Goal: Information Seeking & Learning: Learn about a topic

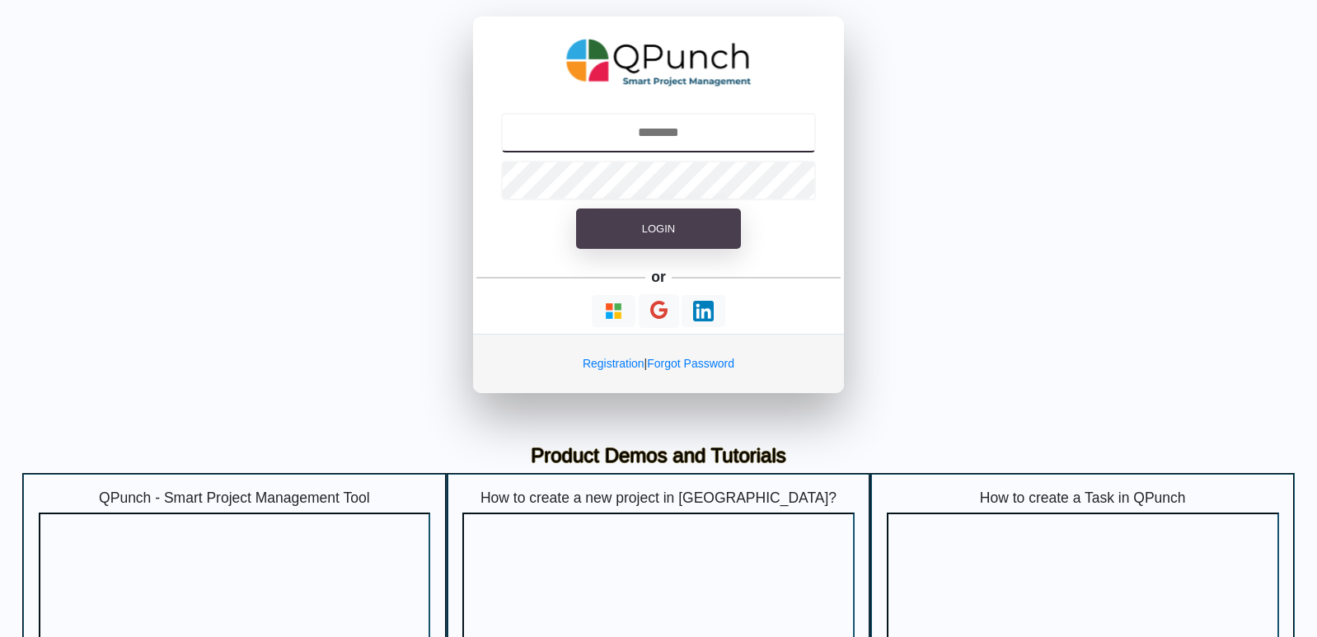
type input "**********"
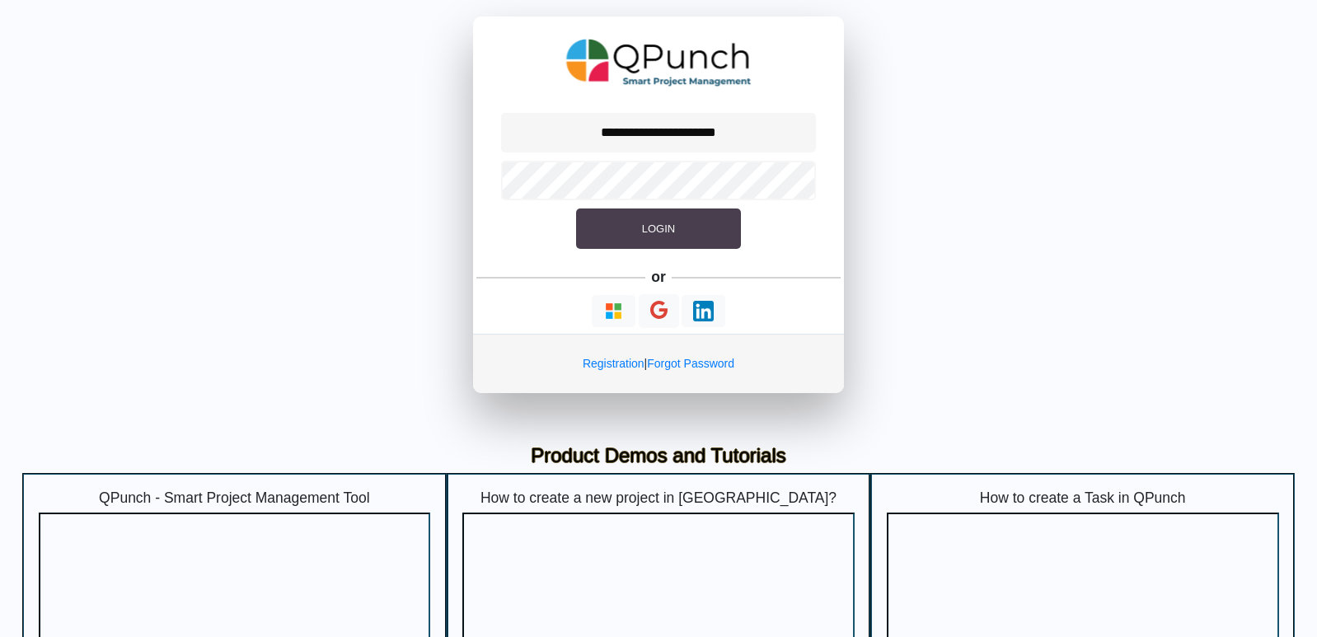
click at [675, 232] on button "Login" at bounding box center [658, 228] width 165 height 41
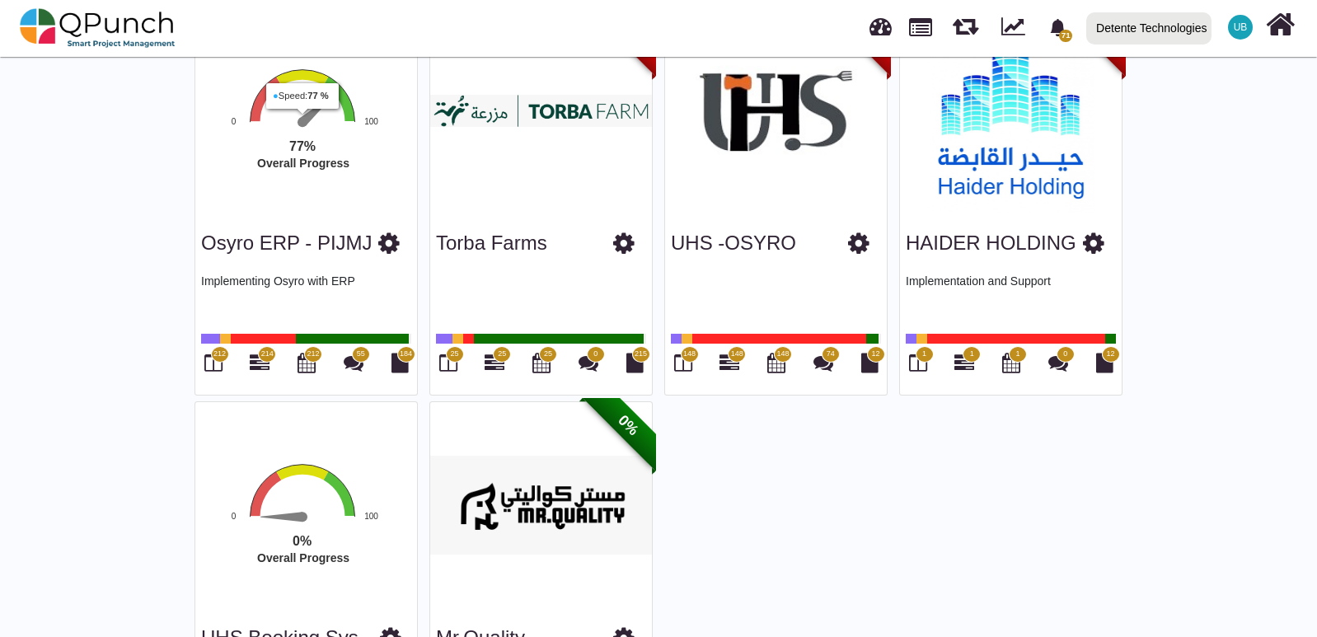
scroll to position [165, 0]
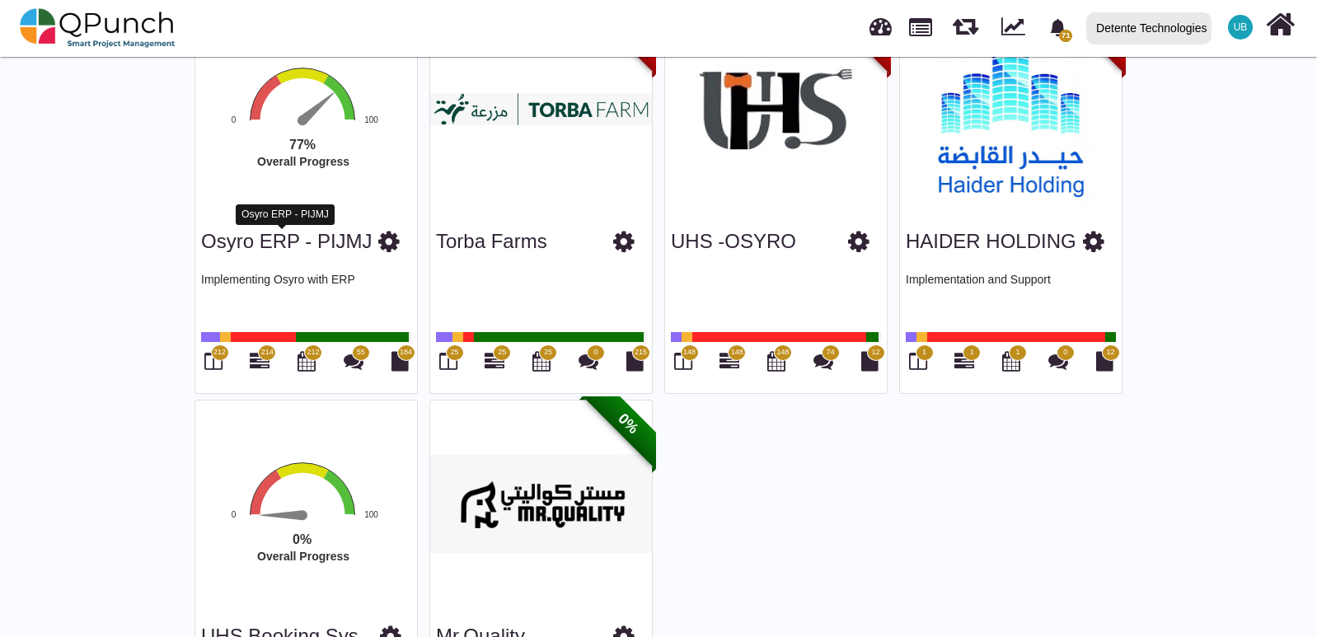
click at [324, 243] on link "Osyro ERP - PIJMJ" at bounding box center [286, 241] width 171 height 22
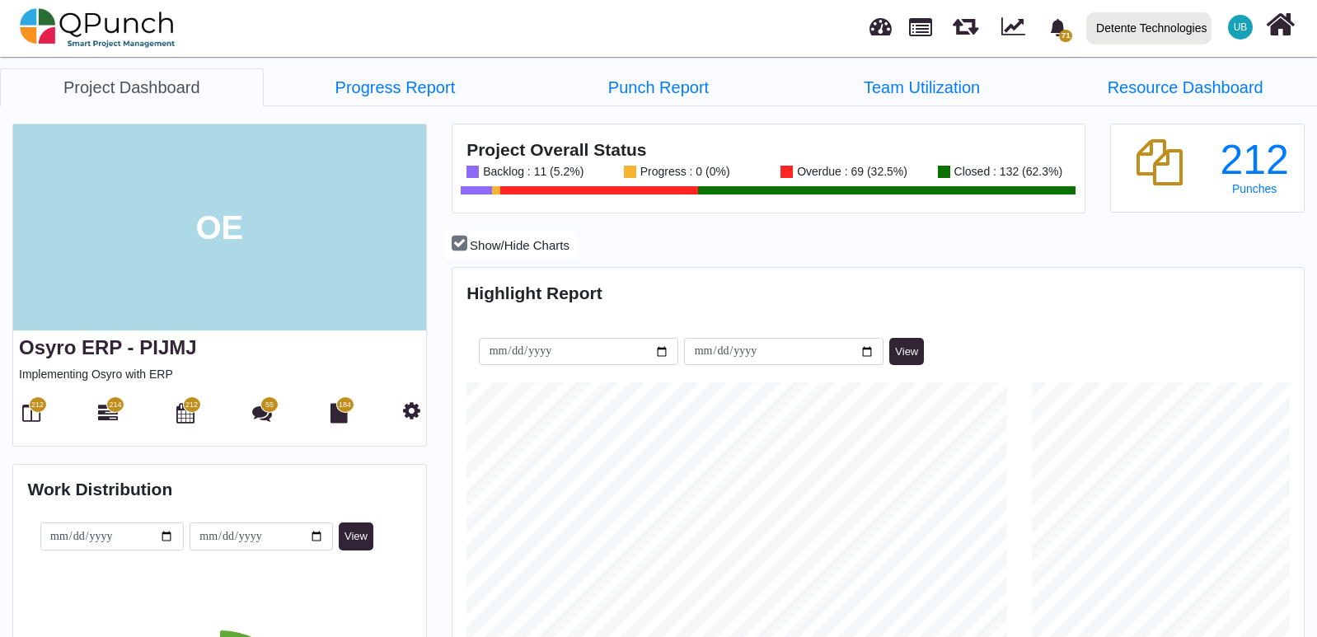
scroll to position [165, 0]
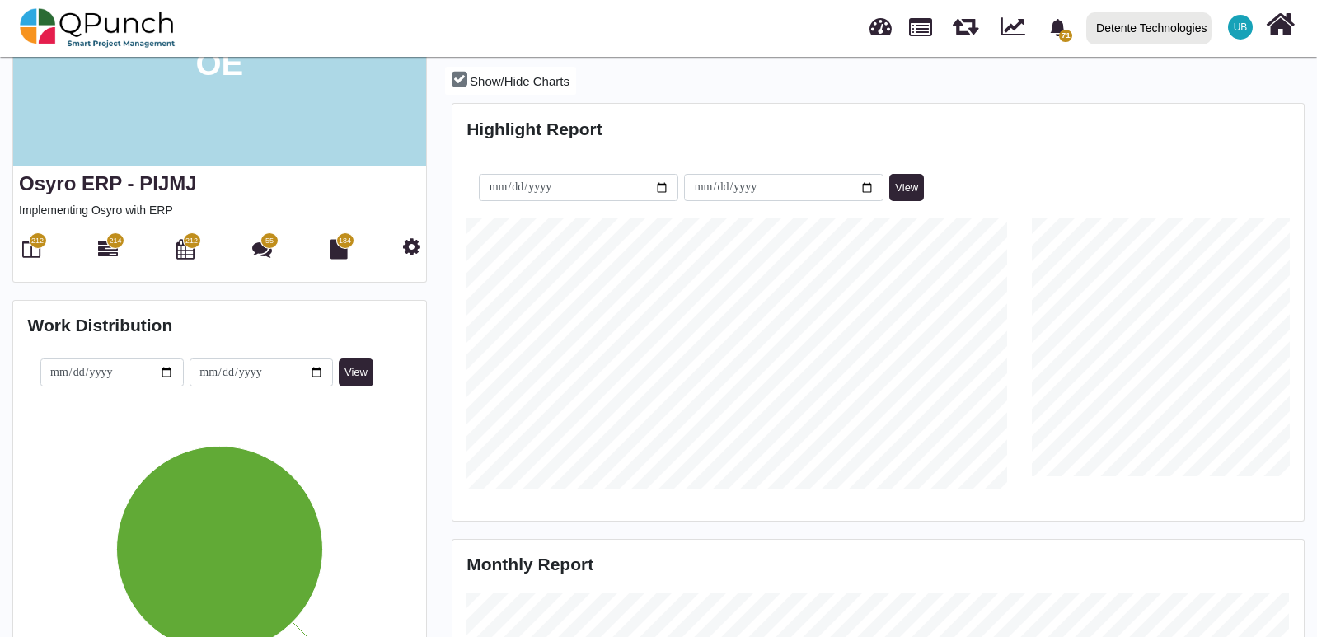
click at [336, 244] on span "184" at bounding box center [345, 240] width 18 height 16
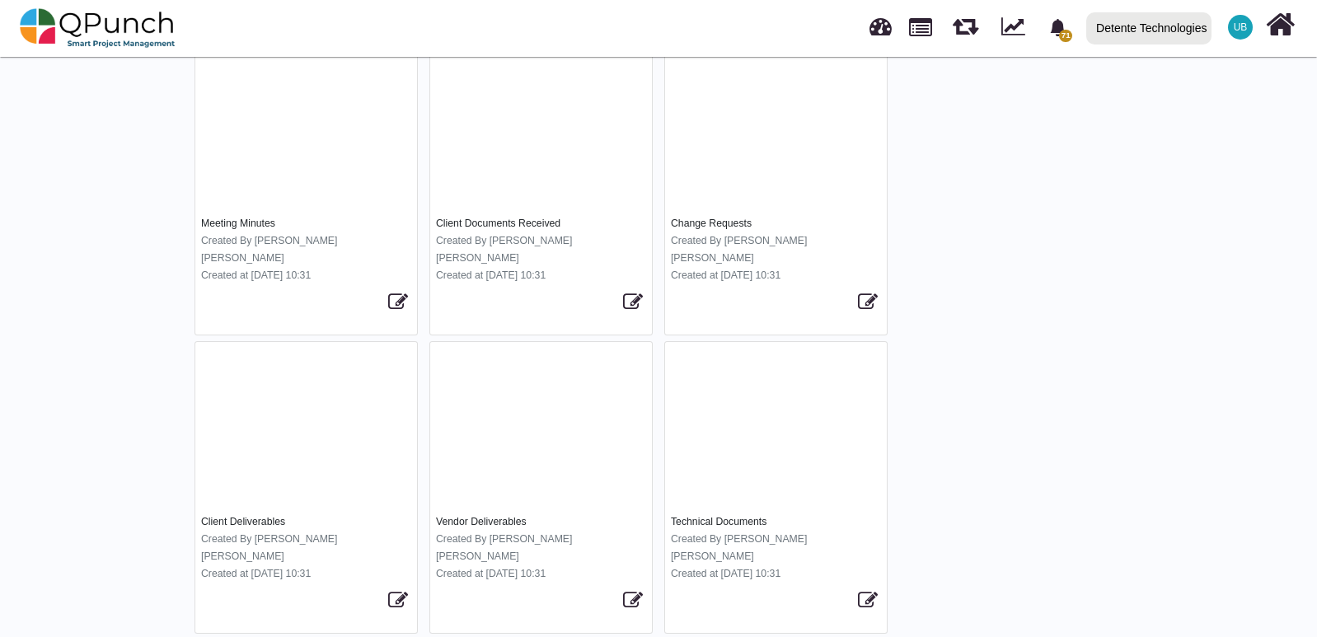
scroll to position [482, 0]
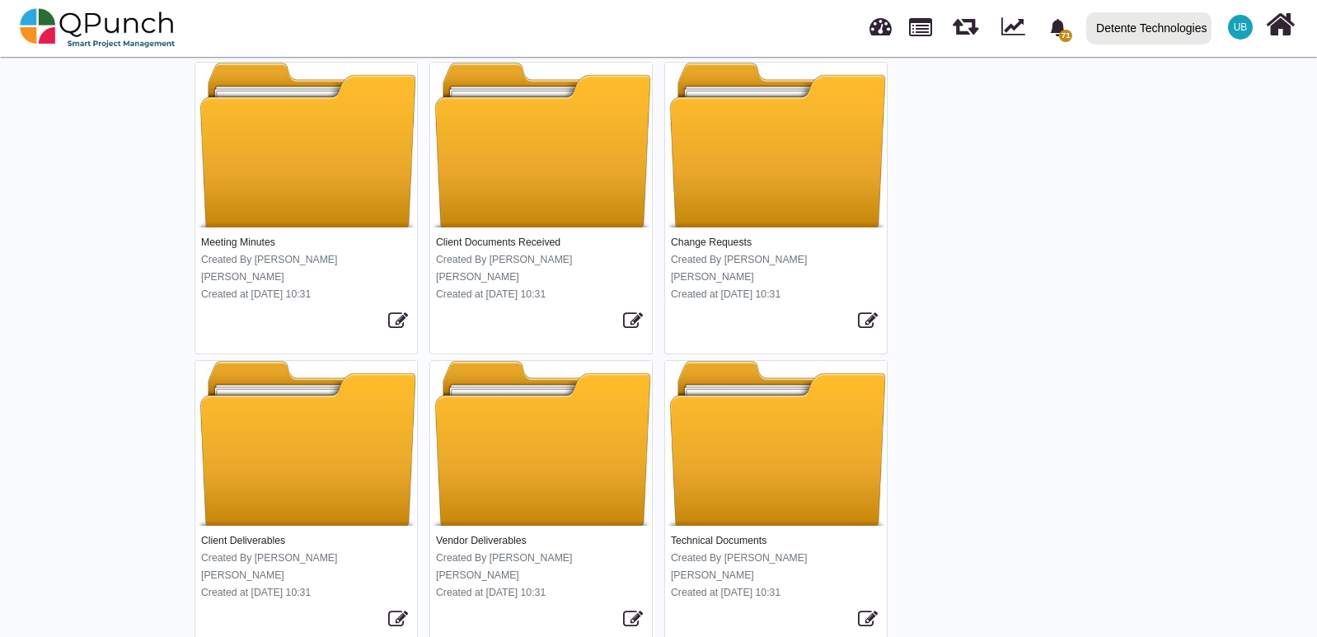
click at [778, 367] on div at bounding box center [776, 443] width 222 height 165
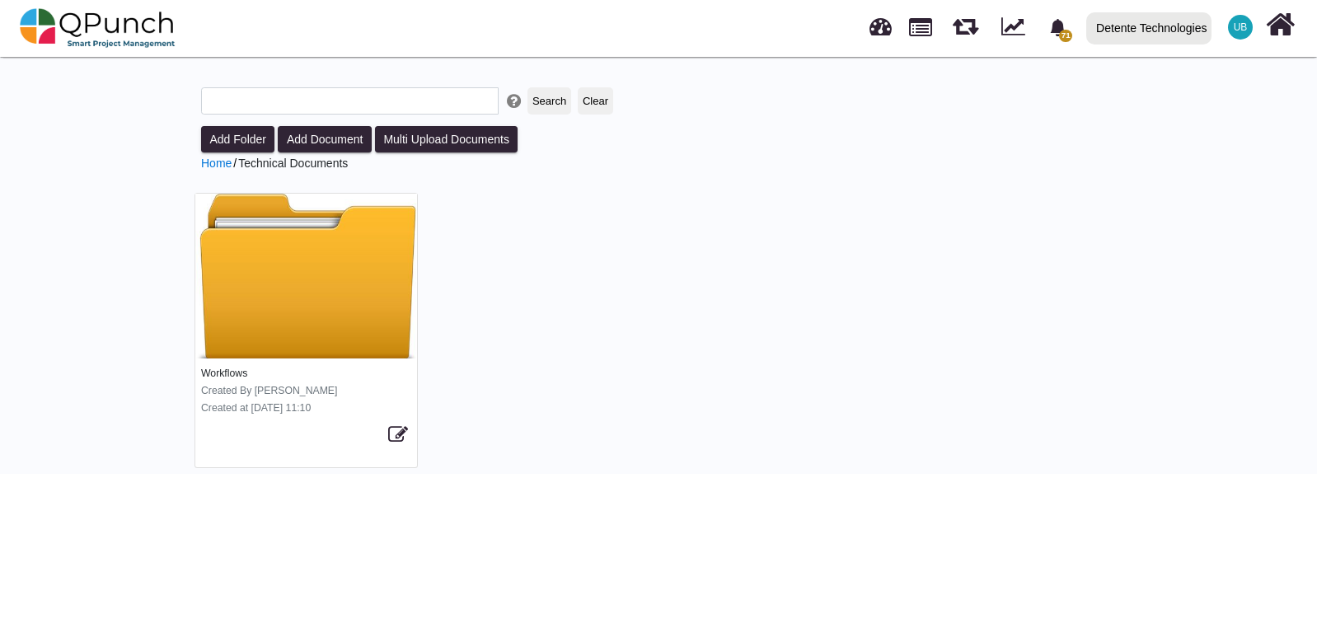
click at [213, 168] on li "Home" at bounding box center [216, 163] width 30 height 17
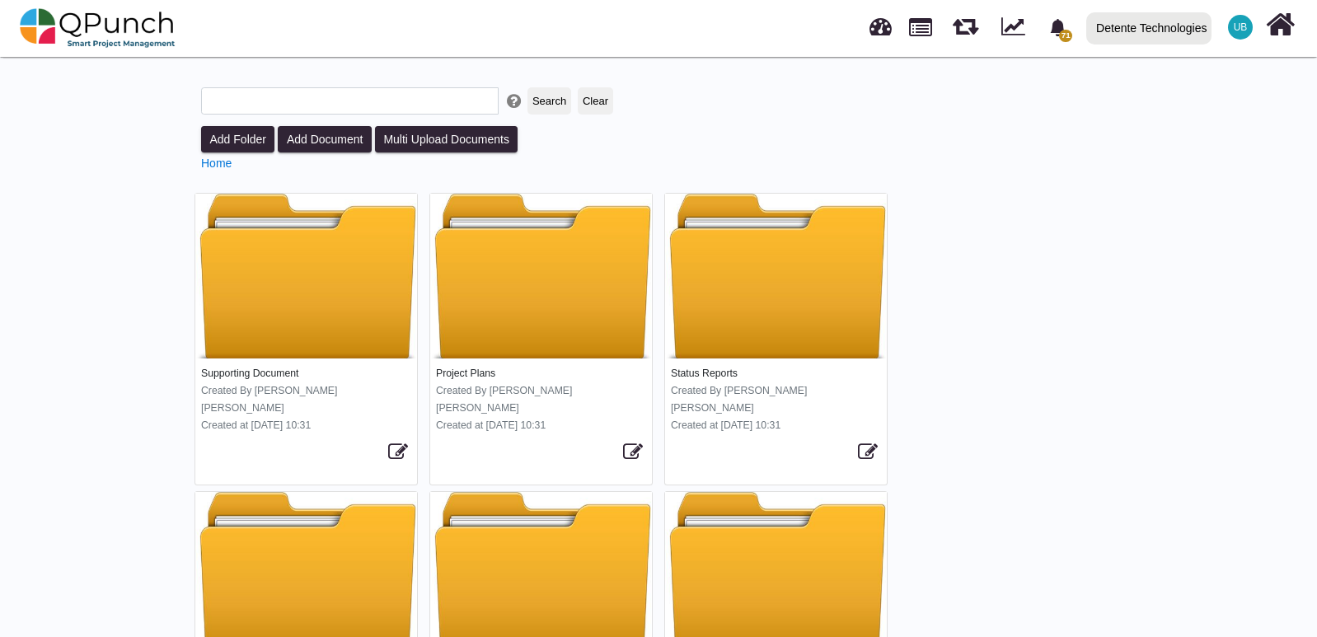
scroll to position [482, 0]
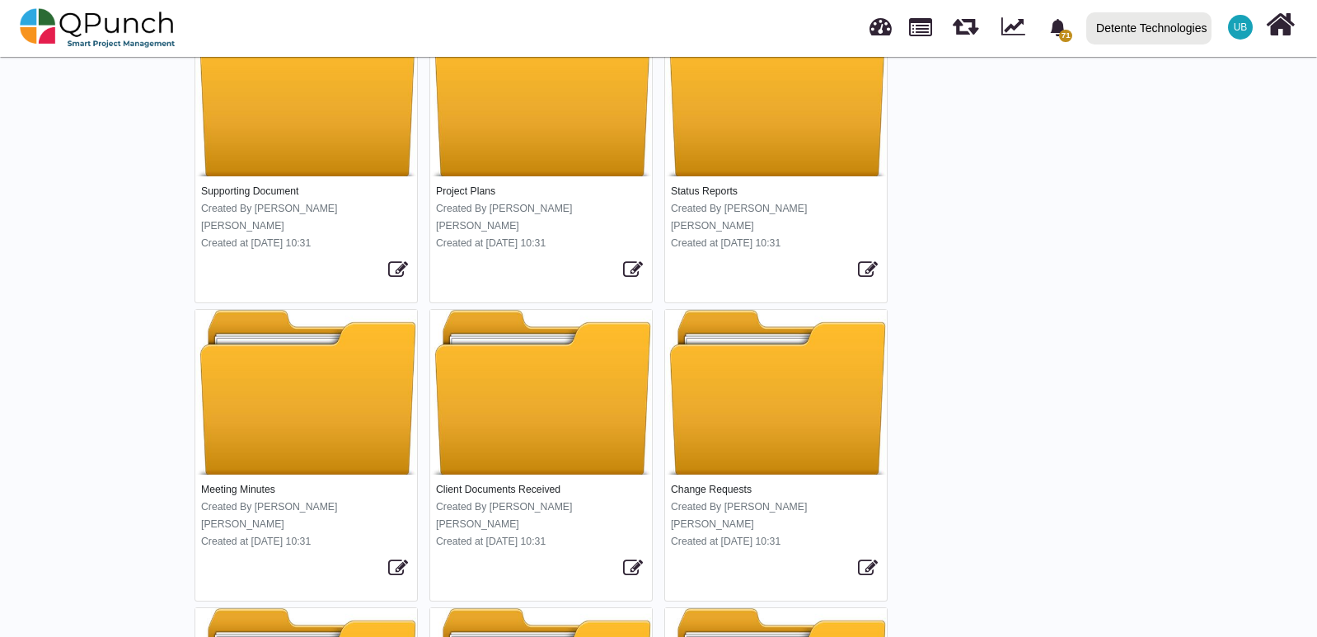
click at [272, 366] on div at bounding box center [306, 392] width 222 height 165
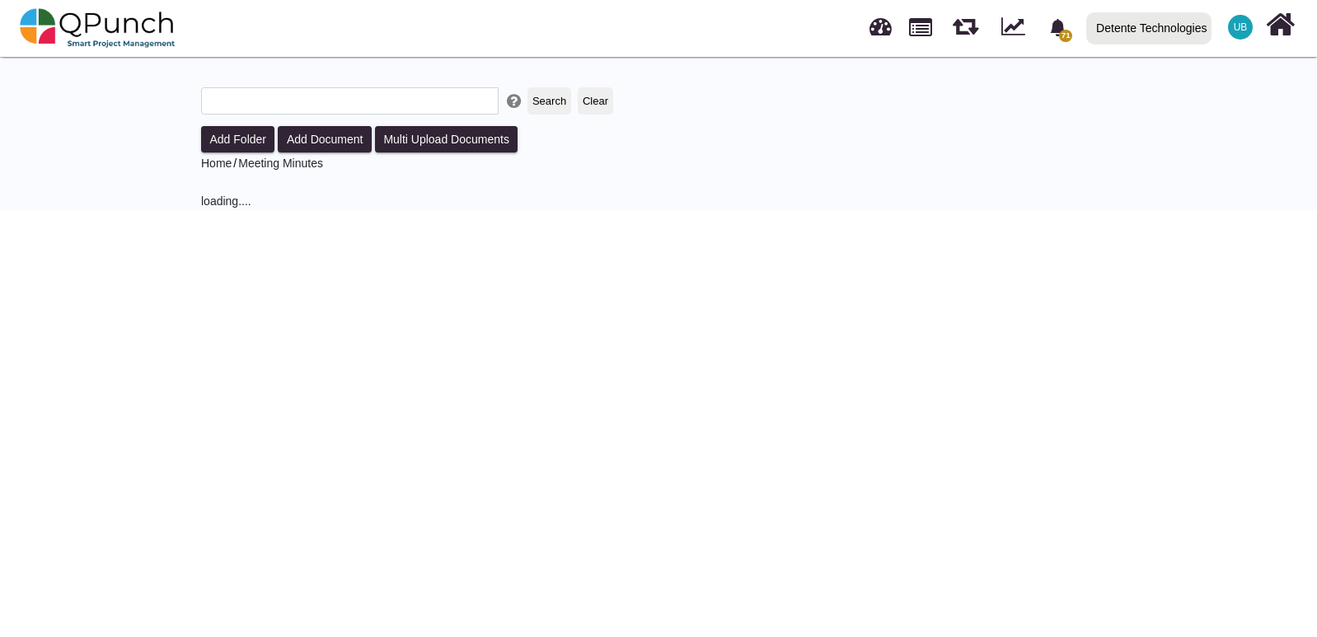
scroll to position [53, 0]
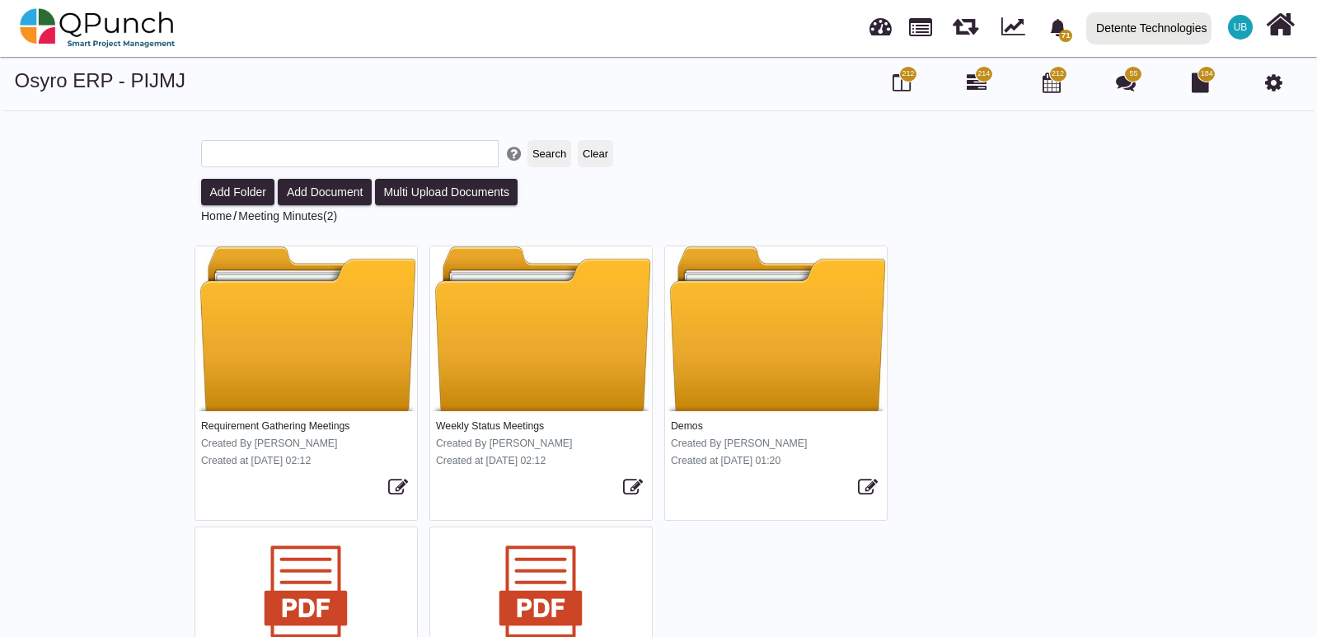
click at [368, 337] on div at bounding box center [306, 328] width 222 height 165
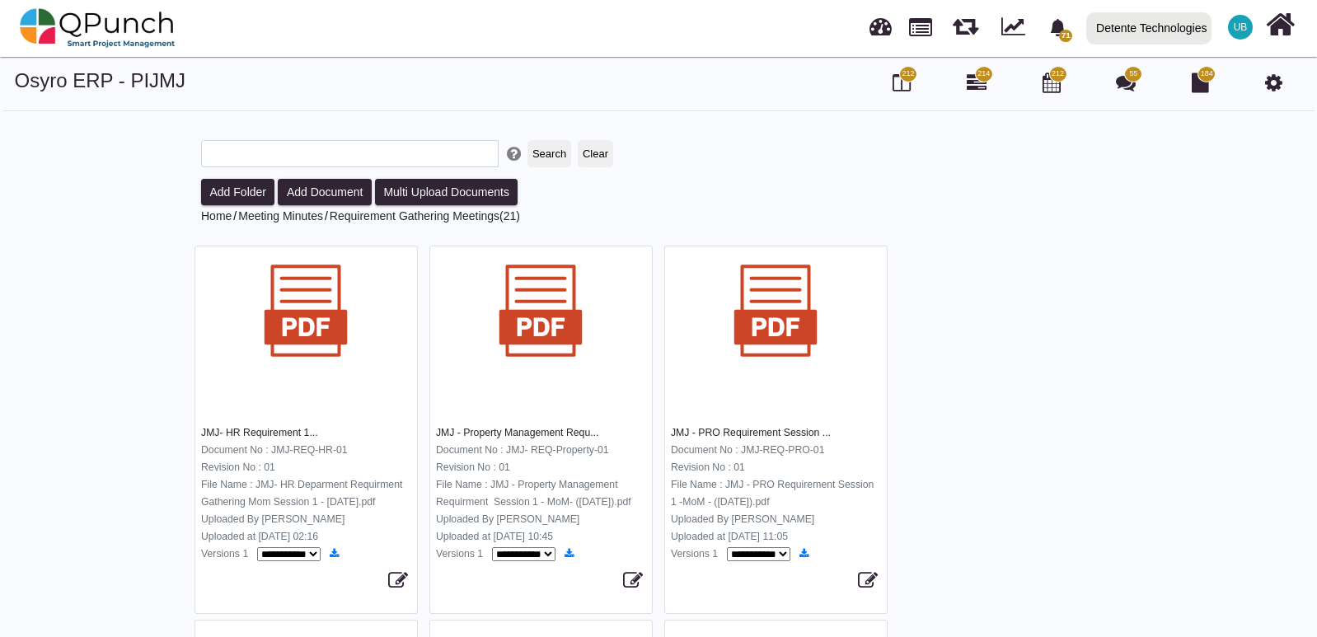
click at [335, 354] on img at bounding box center [305, 310] width 105 height 105
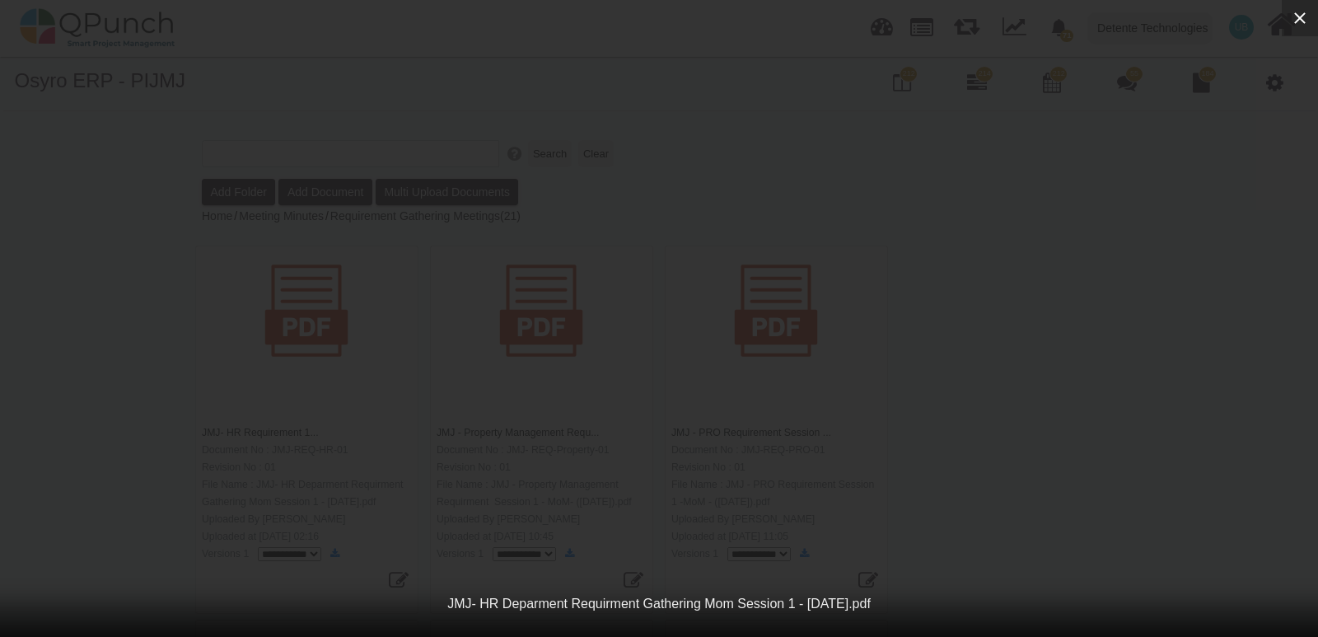
click at [1303, 13] on icon "button" at bounding box center [1300, 18] width 20 height 20
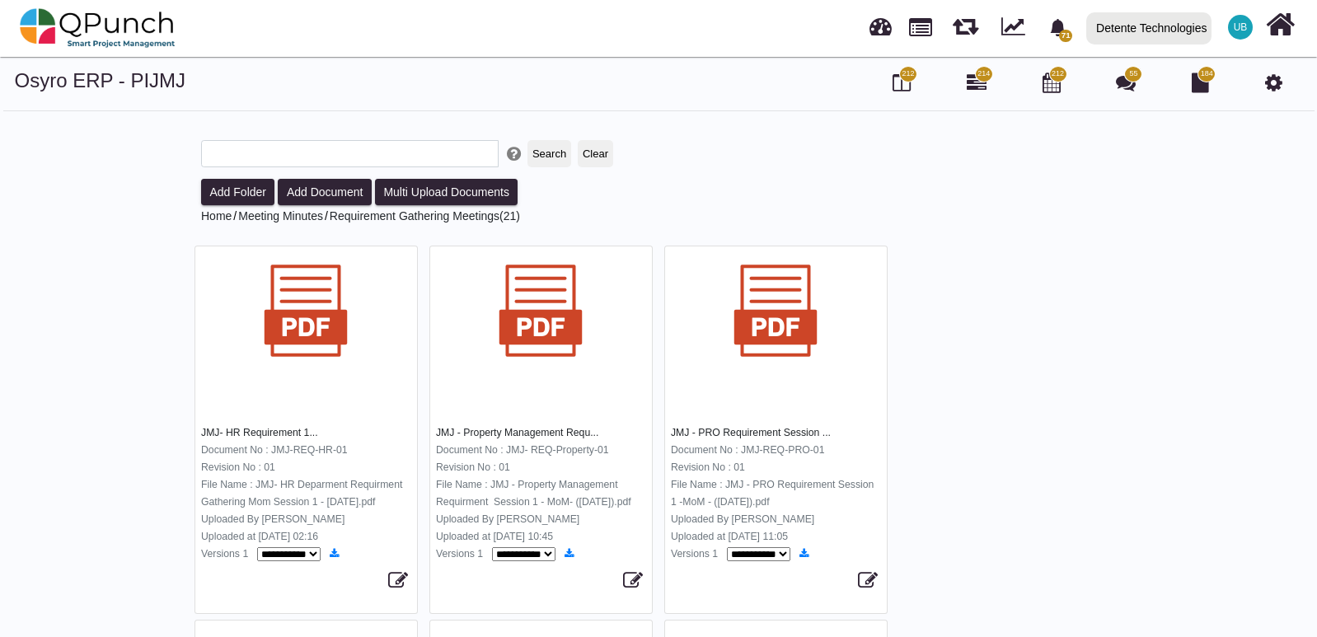
click at [587, 341] on img at bounding box center [540, 310] width 105 height 105
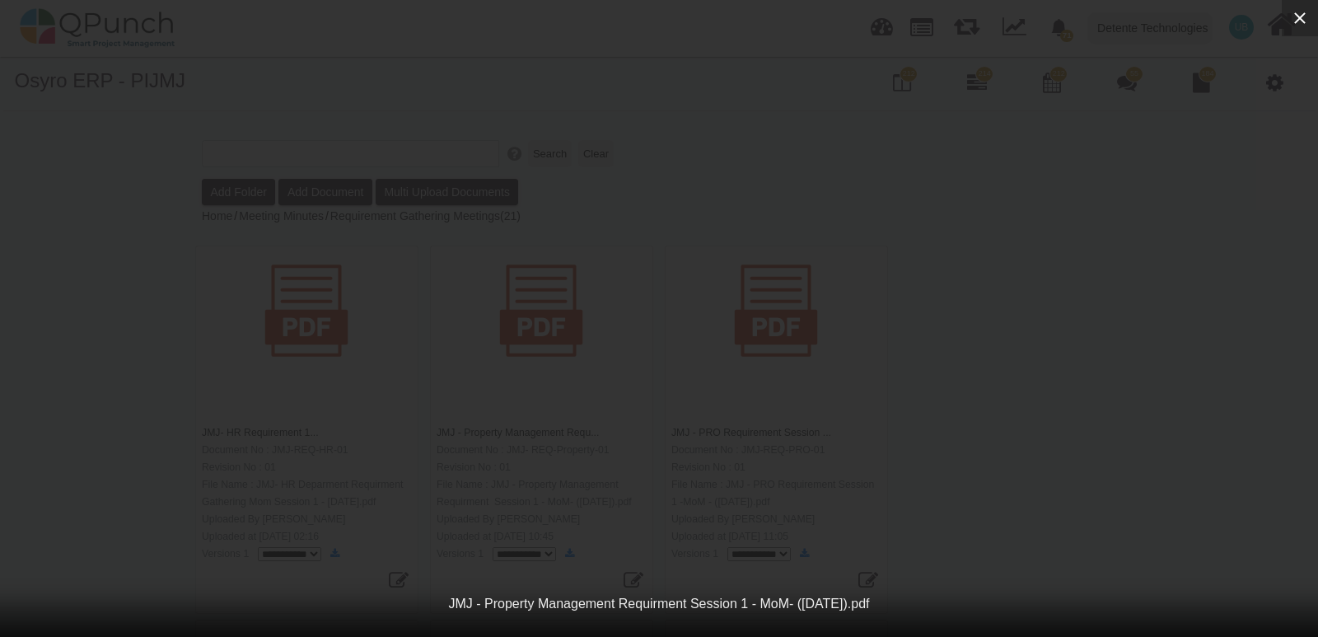
click at [1313, 20] on button "button" at bounding box center [1300, 18] width 36 height 36
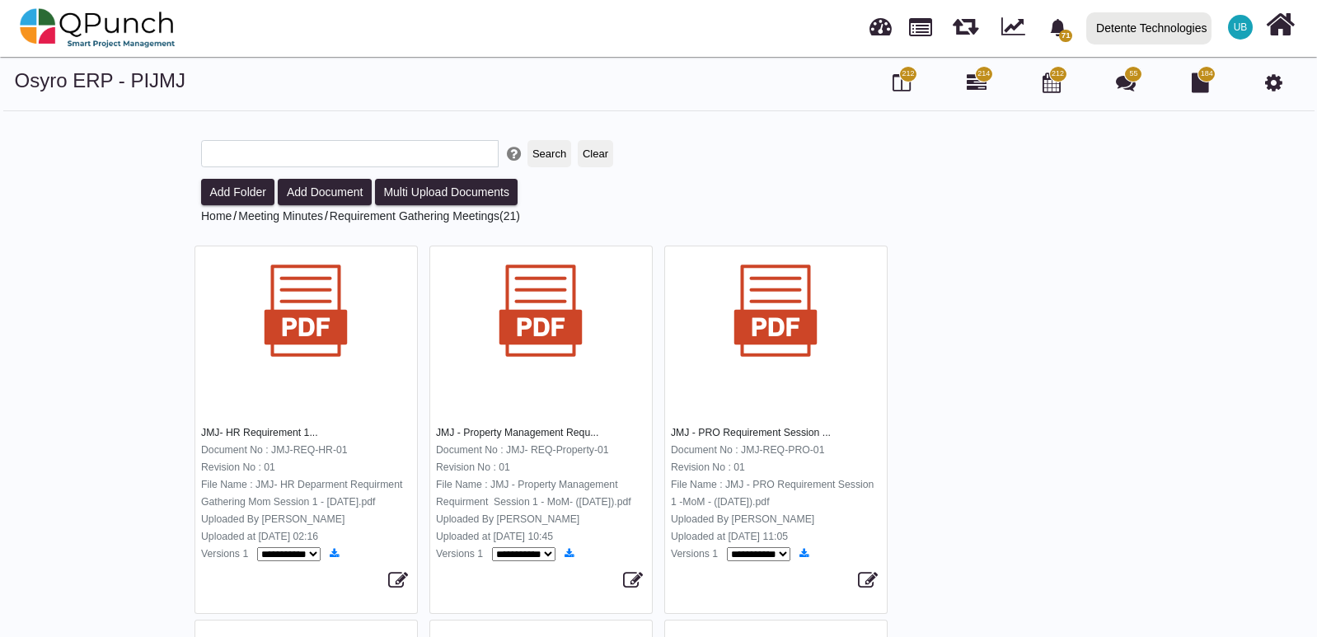
click at [832, 410] on div "**********" at bounding box center [776, 429] width 222 height 367
click at [779, 342] on img at bounding box center [775, 310] width 105 height 105
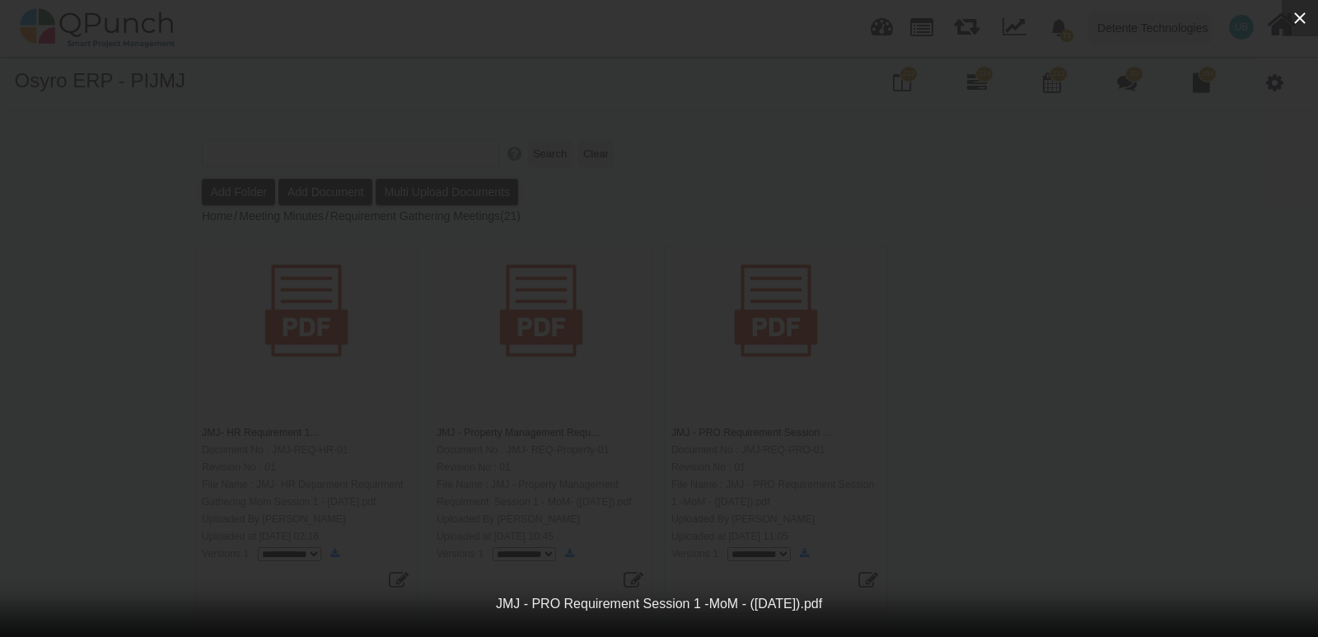
click at [1297, 13] on icon "button" at bounding box center [1300, 18] width 20 height 20
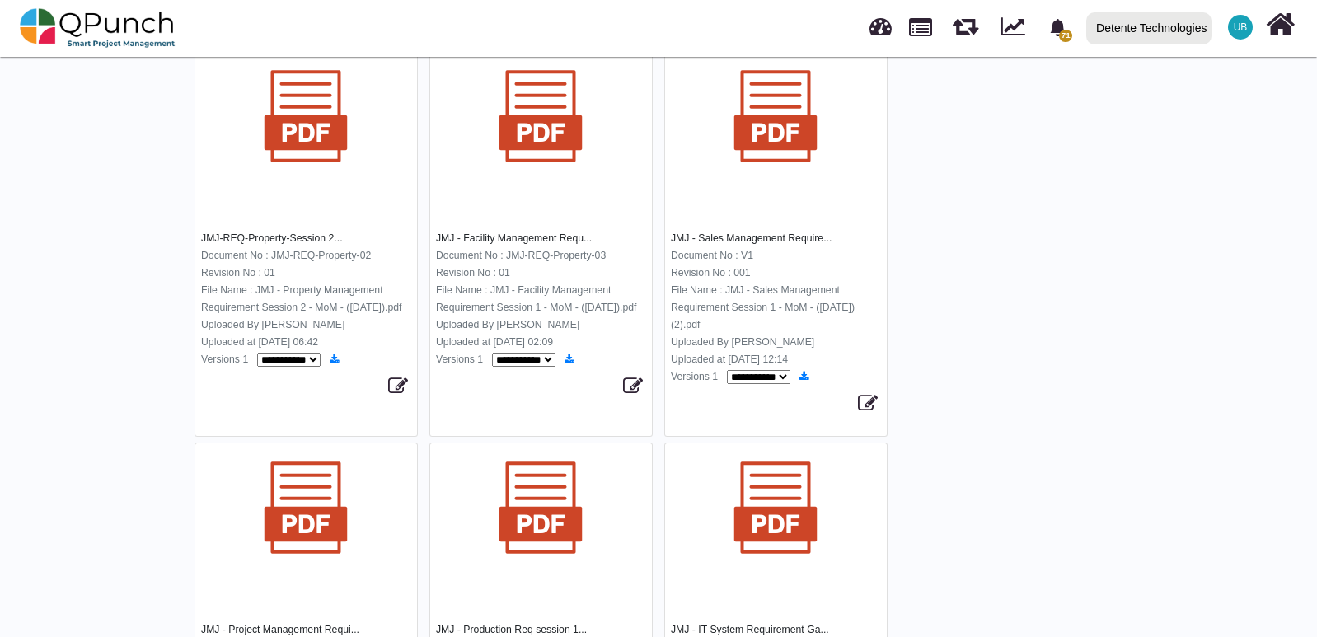
scroll to position [577, 0]
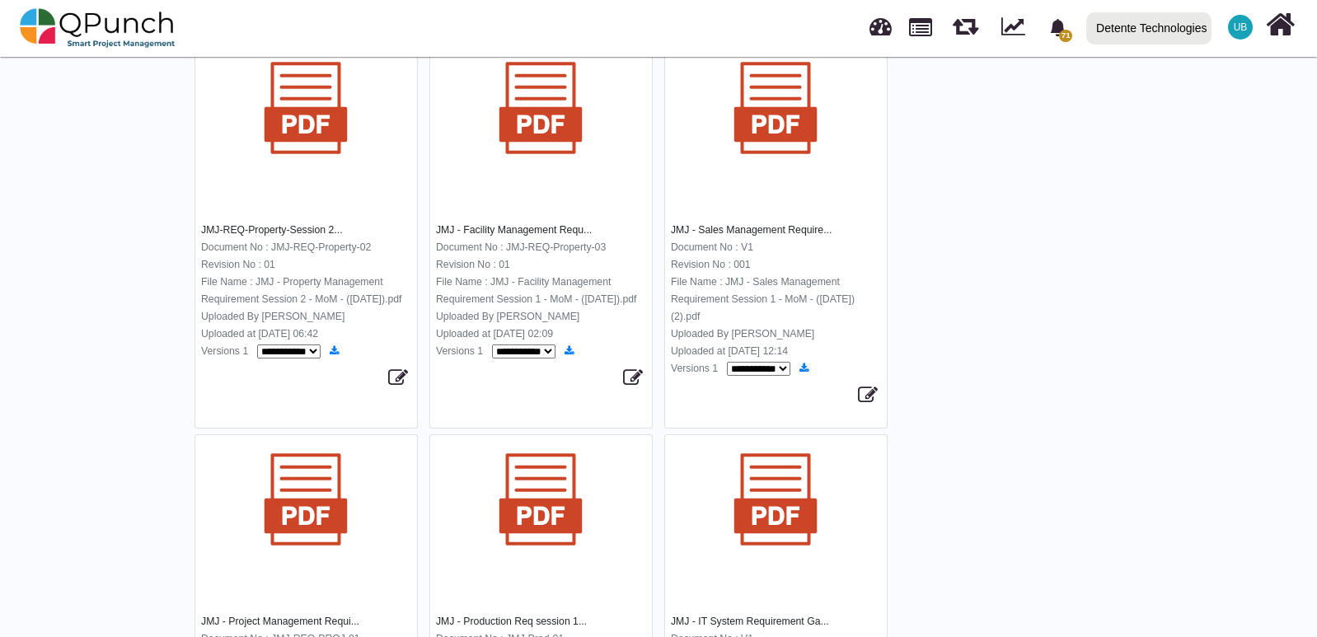
click at [278, 155] on img at bounding box center [305, 107] width 105 height 105
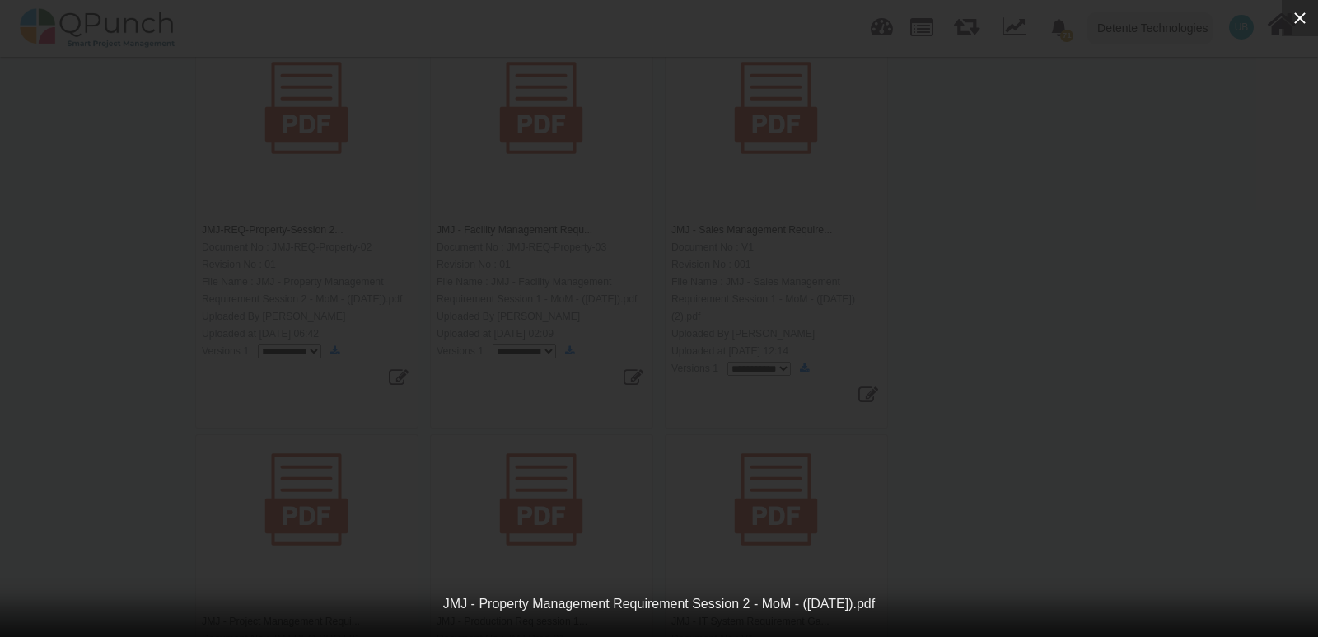
click at [1304, 24] on icon "button" at bounding box center [1300, 18] width 20 height 20
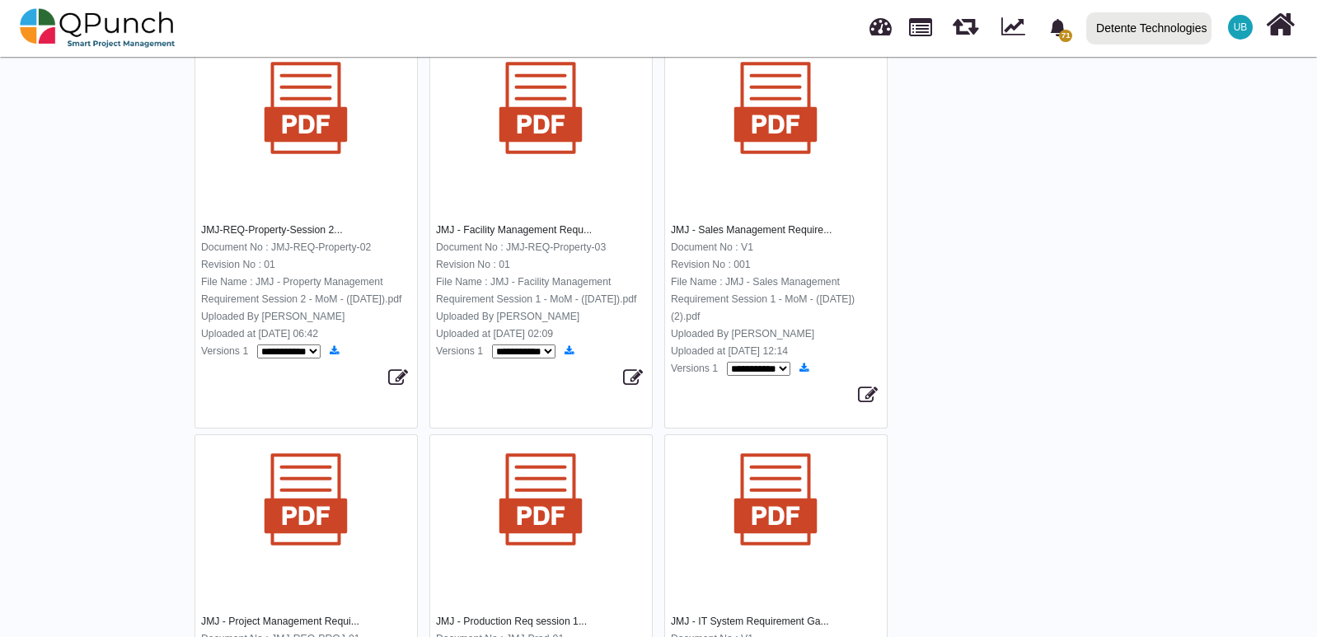
click at [520, 197] on div at bounding box center [541, 129] width 222 height 148
click at [534, 151] on img at bounding box center [540, 107] width 105 height 105
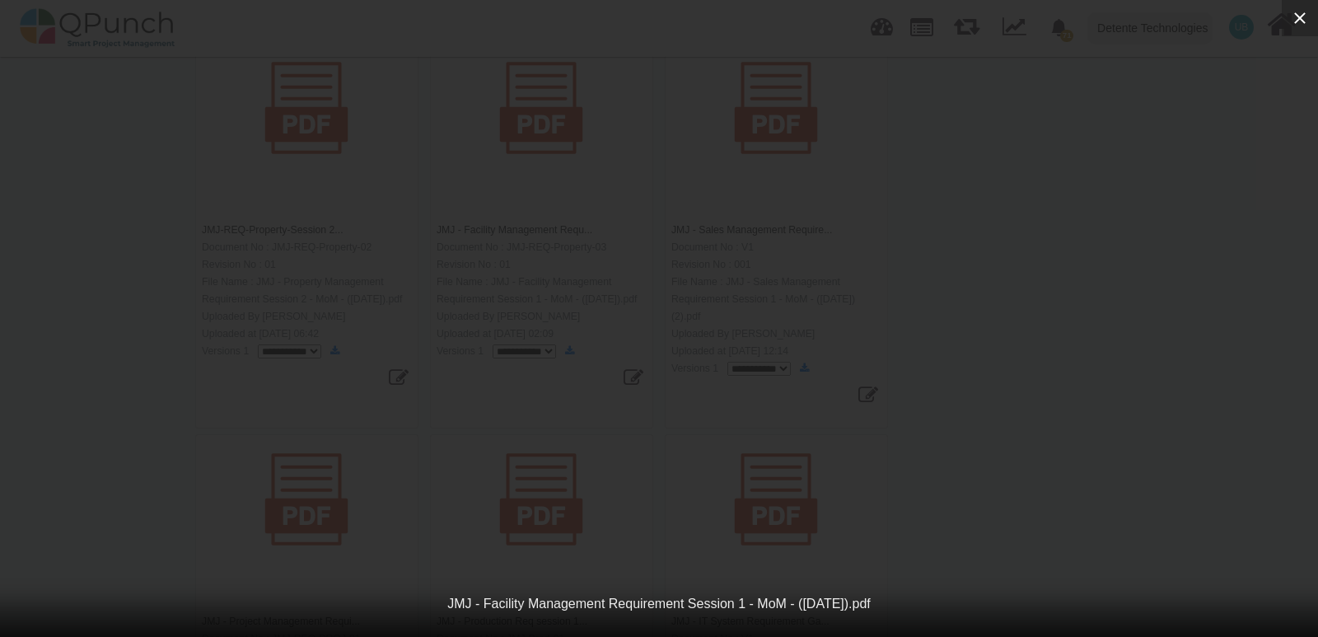
click at [1318, 21] on div at bounding box center [1300, 18] width 36 height 36
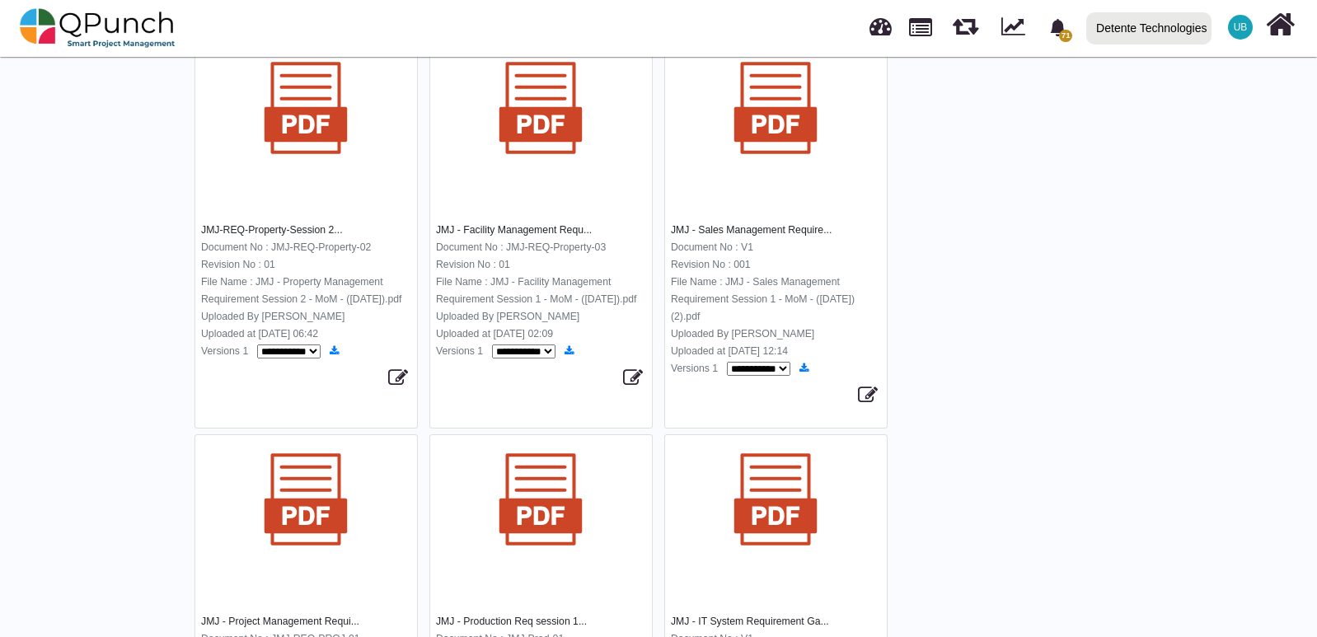
click at [825, 161] on img at bounding box center [775, 107] width 105 height 105
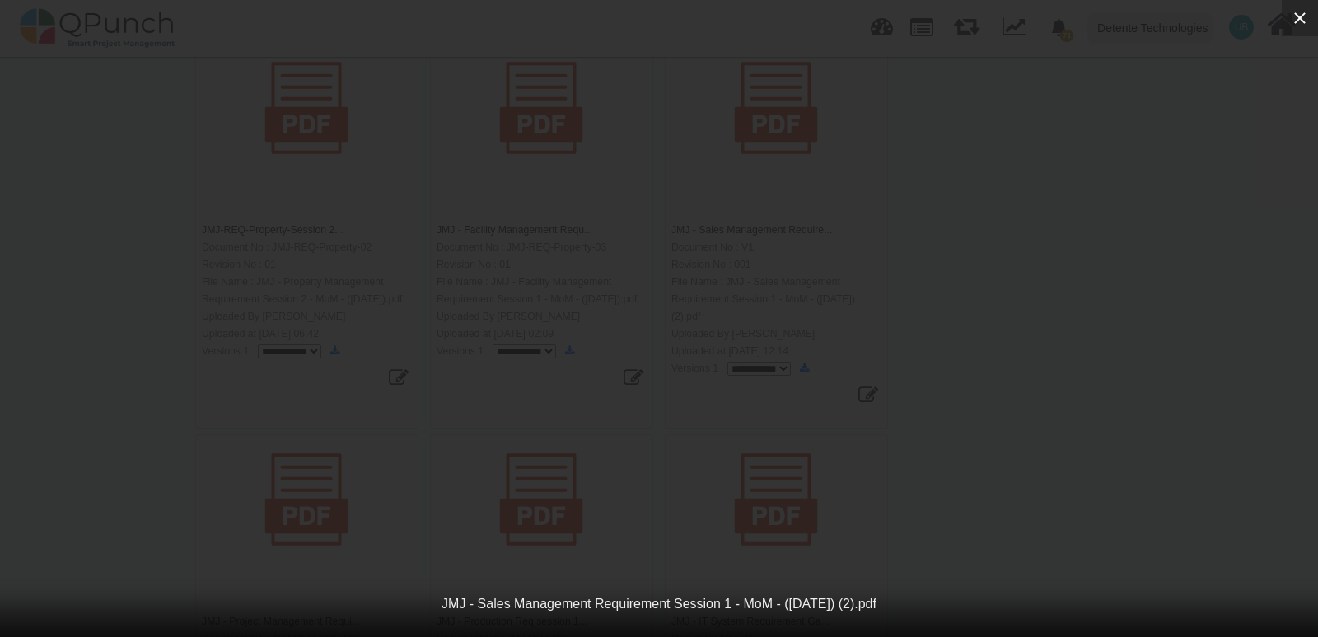
click at [1313, 15] on button "button" at bounding box center [1300, 18] width 36 height 36
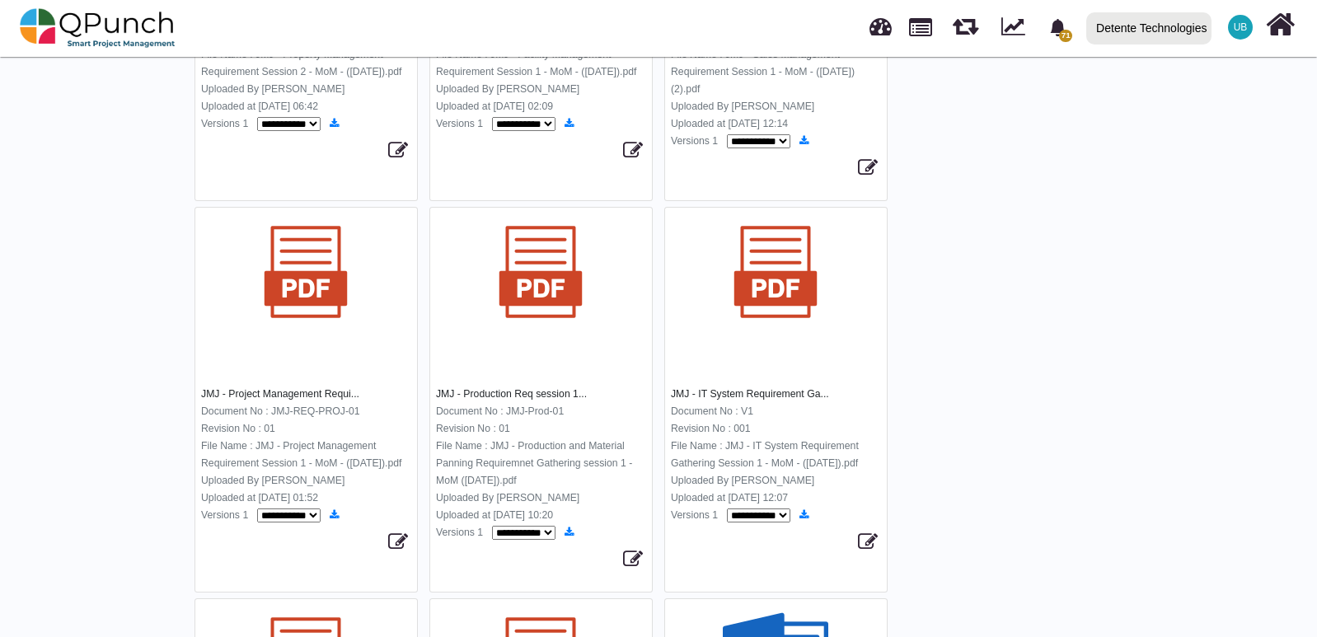
scroll to position [824, 0]
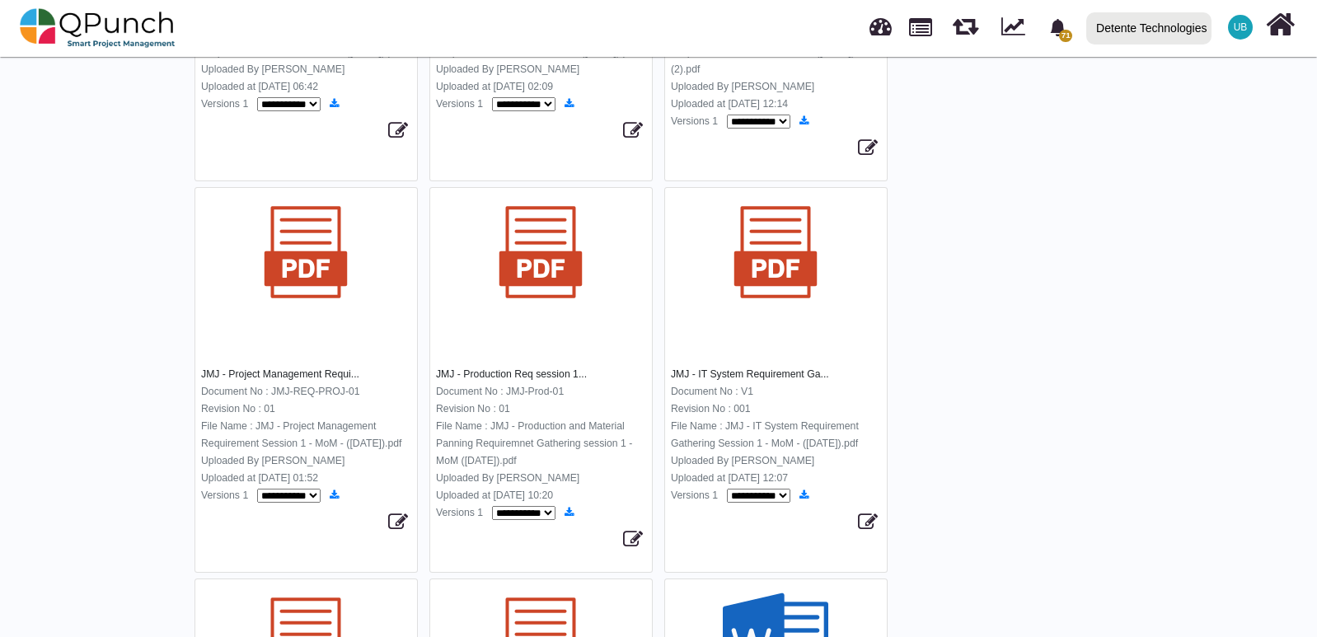
click at [302, 289] on img at bounding box center [305, 251] width 105 height 105
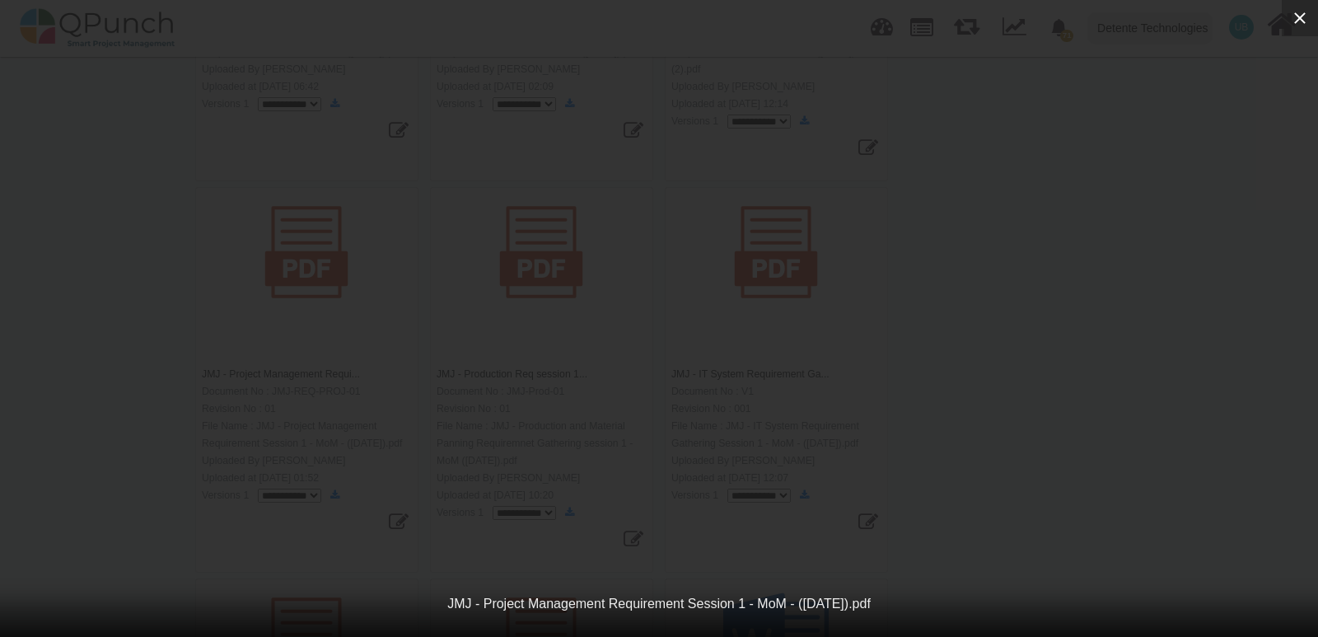
click at [1304, 21] on icon "button" at bounding box center [1300, 18] width 12 height 12
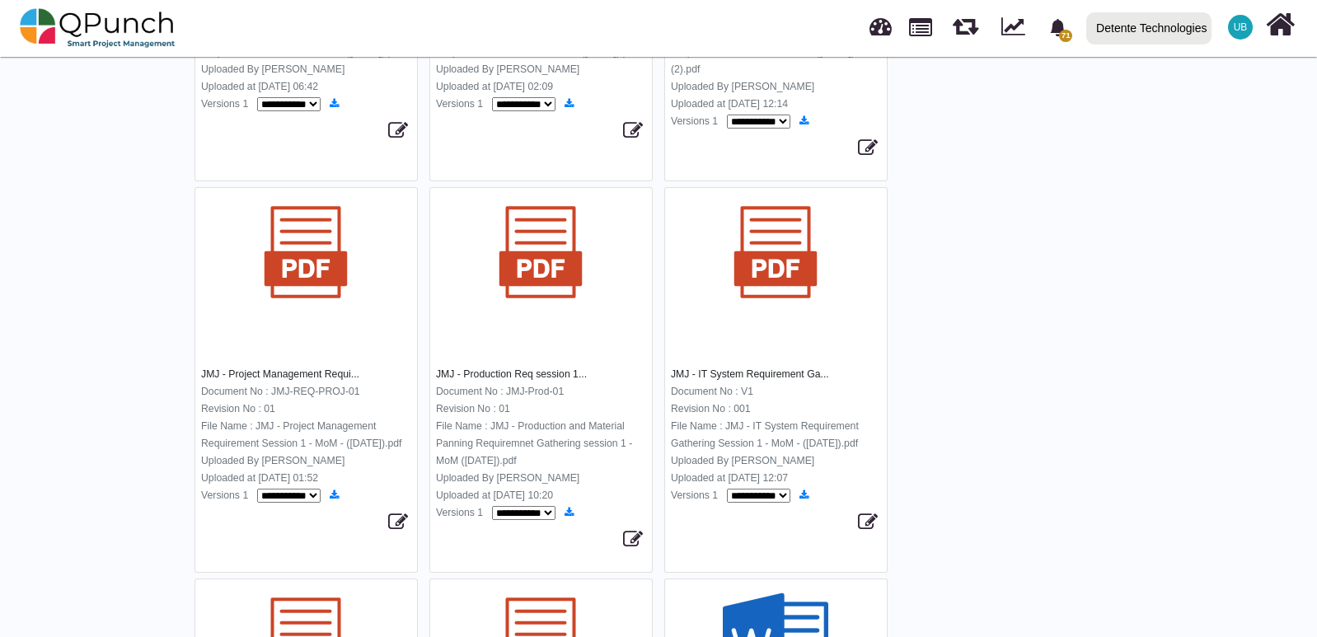
click at [536, 305] on img at bounding box center [540, 251] width 105 height 105
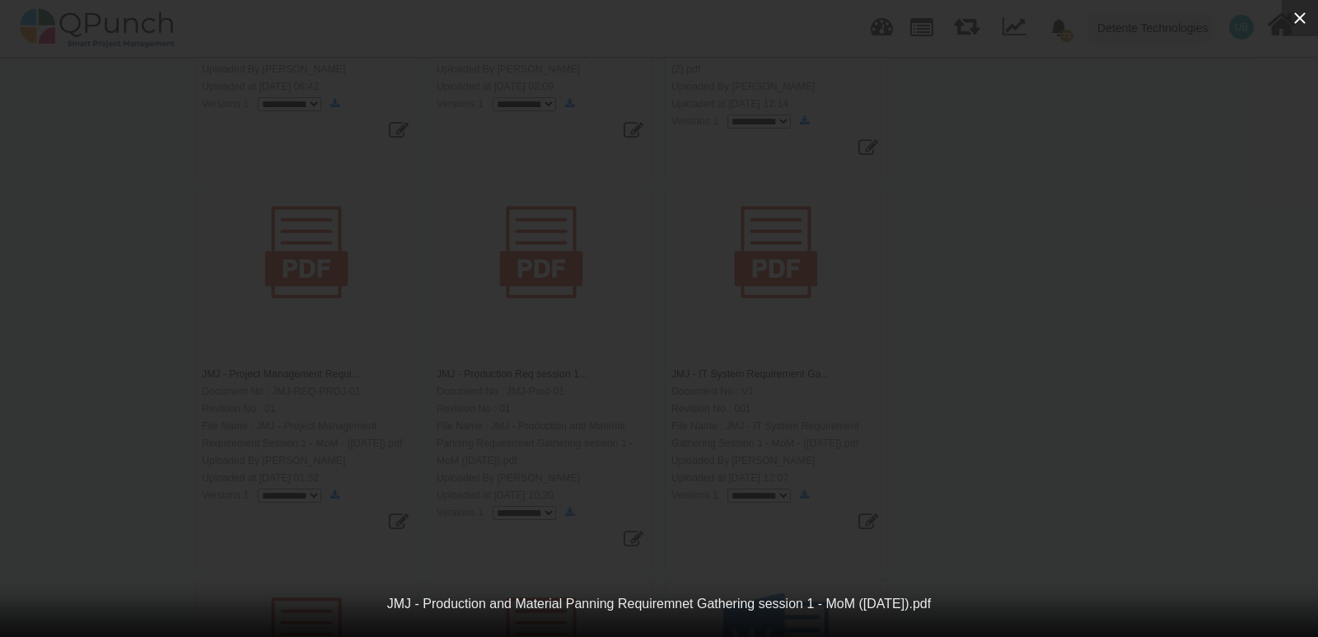
click at [1314, 15] on button "button" at bounding box center [1300, 18] width 36 height 36
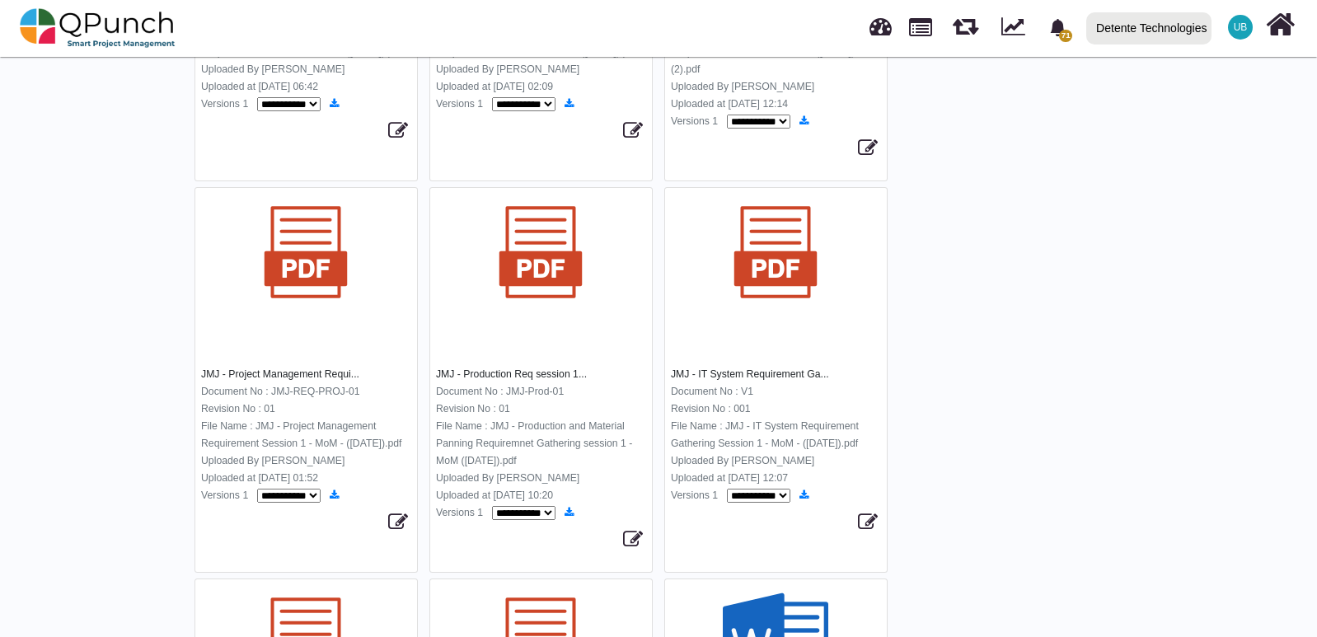
click at [784, 305] on img at bounding box center [775, 251] width 105 height 105
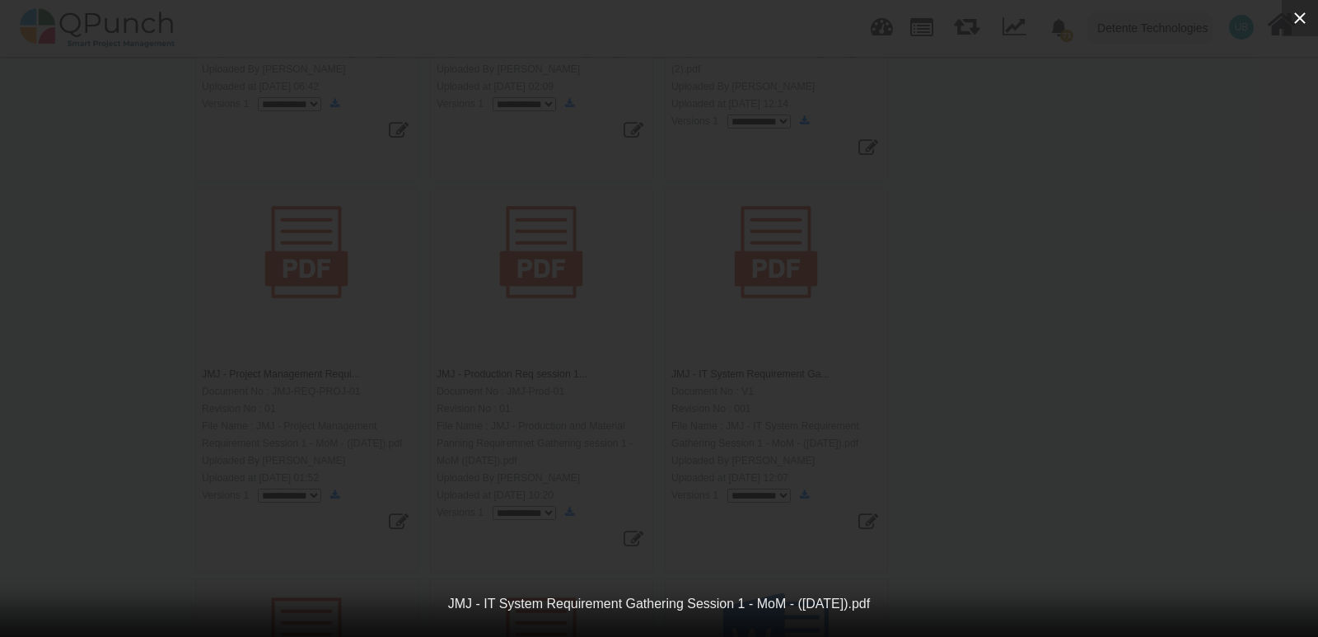
click at [1293, 17] on icon "button" at bounding box center [1300, 18] width 20 height 20
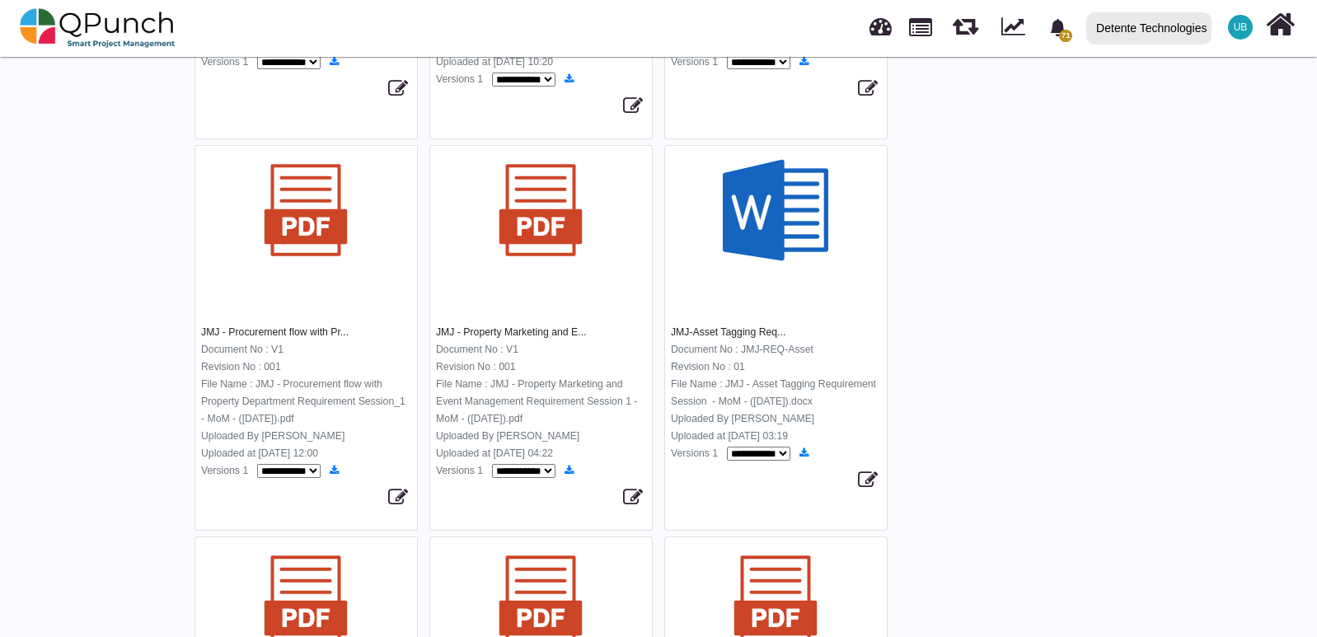
scroll to position [1236, 0]
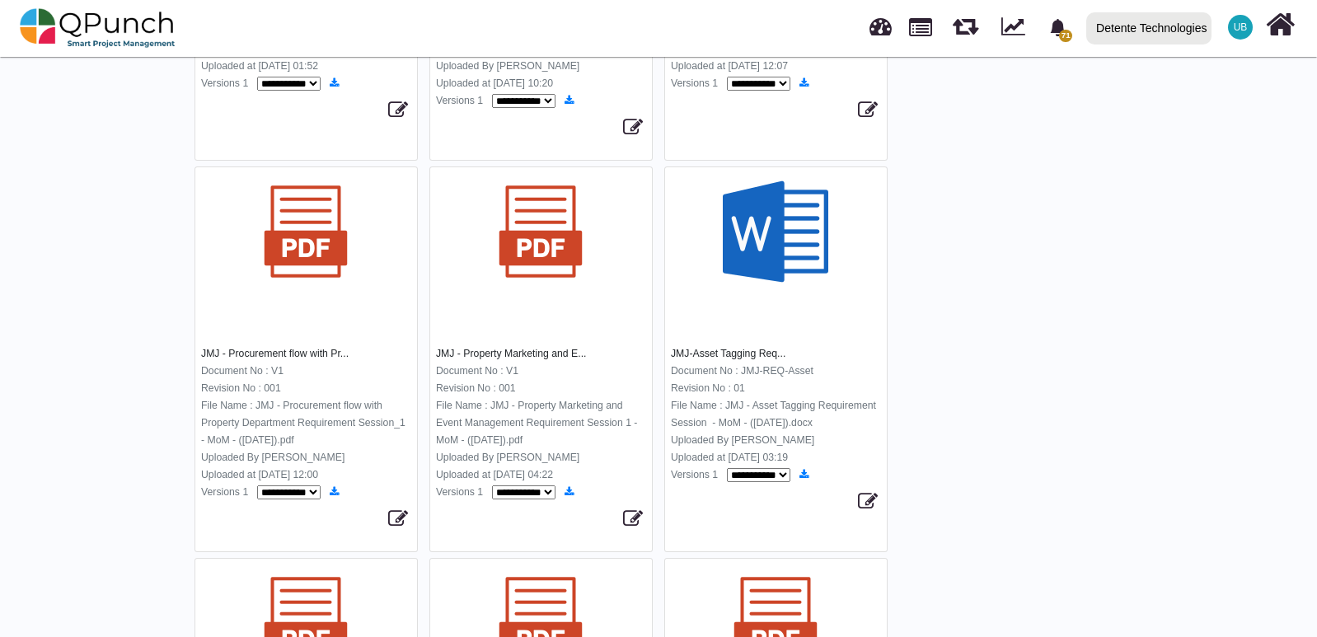
click at [258, 263] on img at bounding box center [305, 231] width 105 height 105
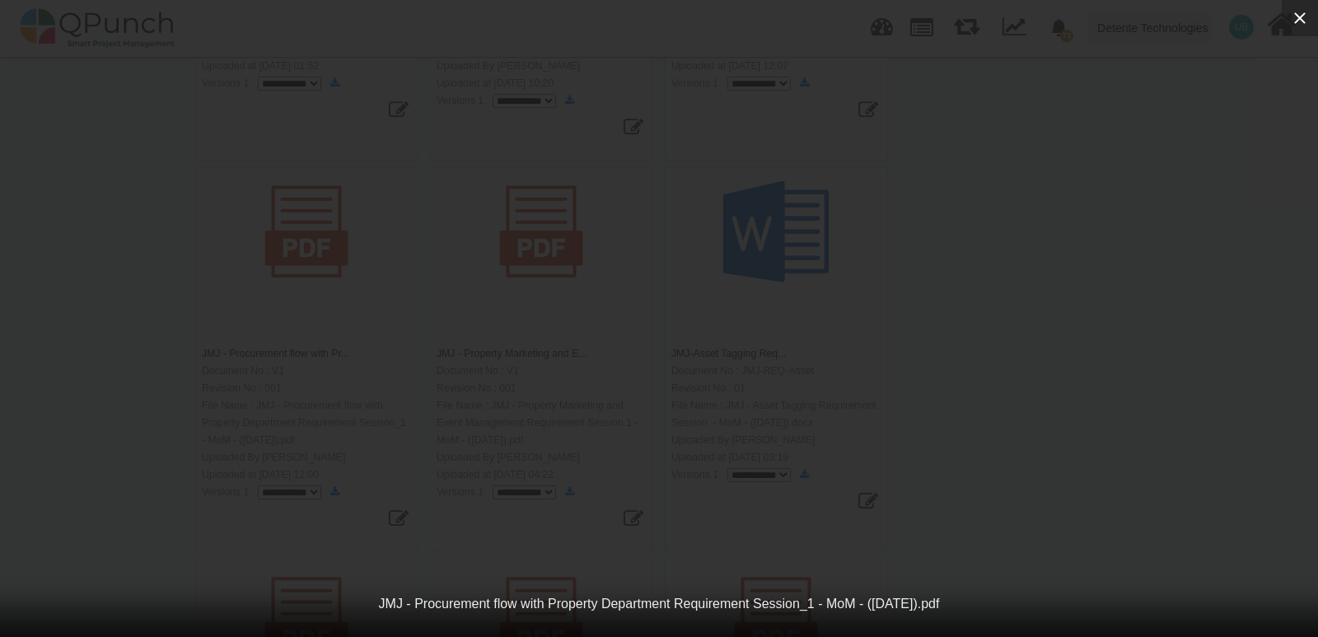
click at [1316, 17] on button "button" at bounding box center [1300, 18] width 36 height 36
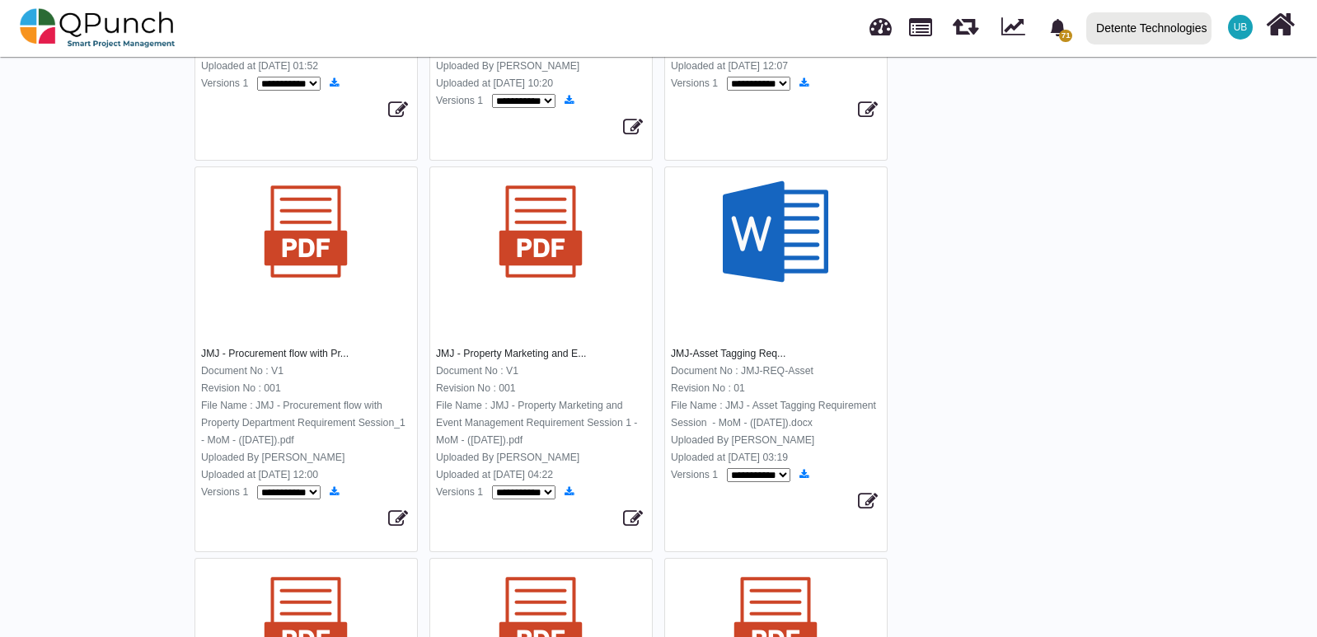
click at [295, 250] on img at bounding box center [305, 231] width 105 height 105
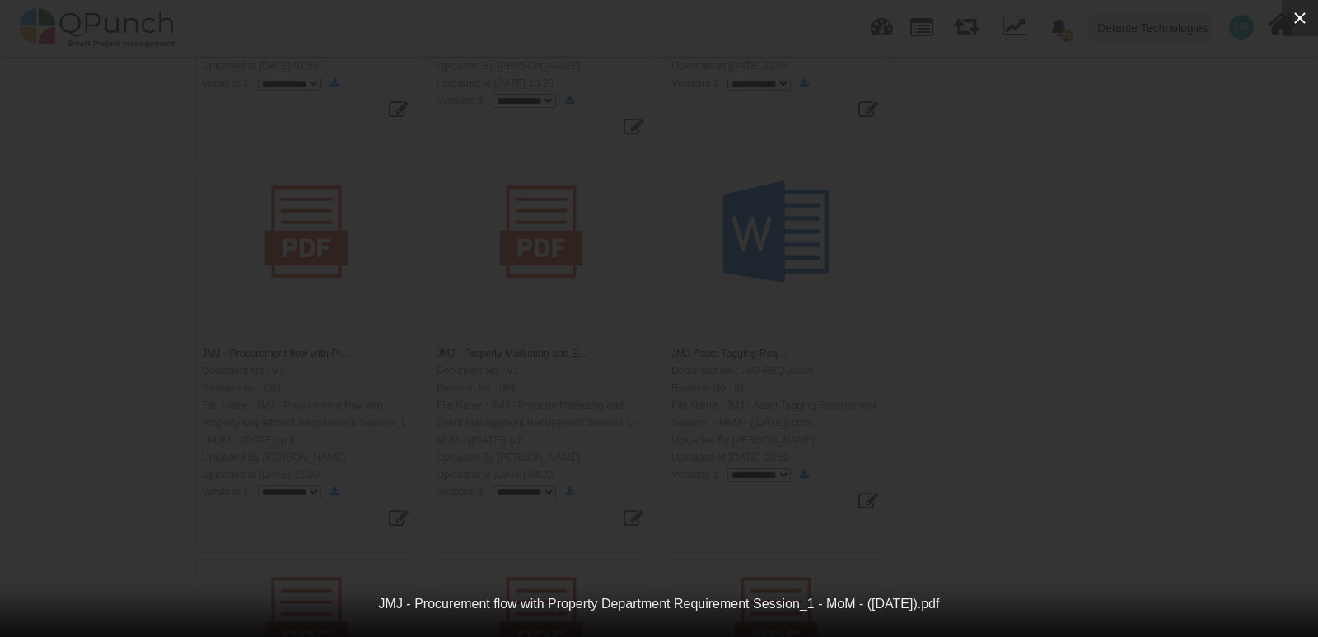
click at [1298, 16] on icon "button" at bounding box center [1300, 18] width 12 height 12
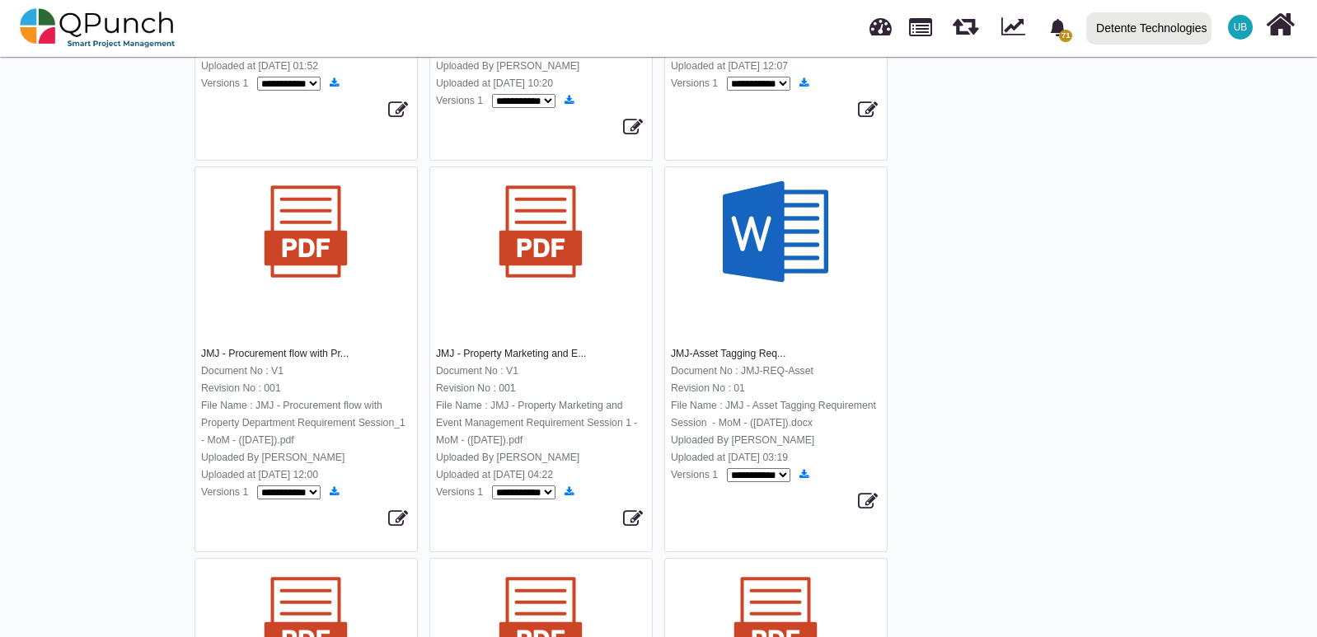
click at [777, 242] on img at bounding box center [775, 231] width 105 height 105
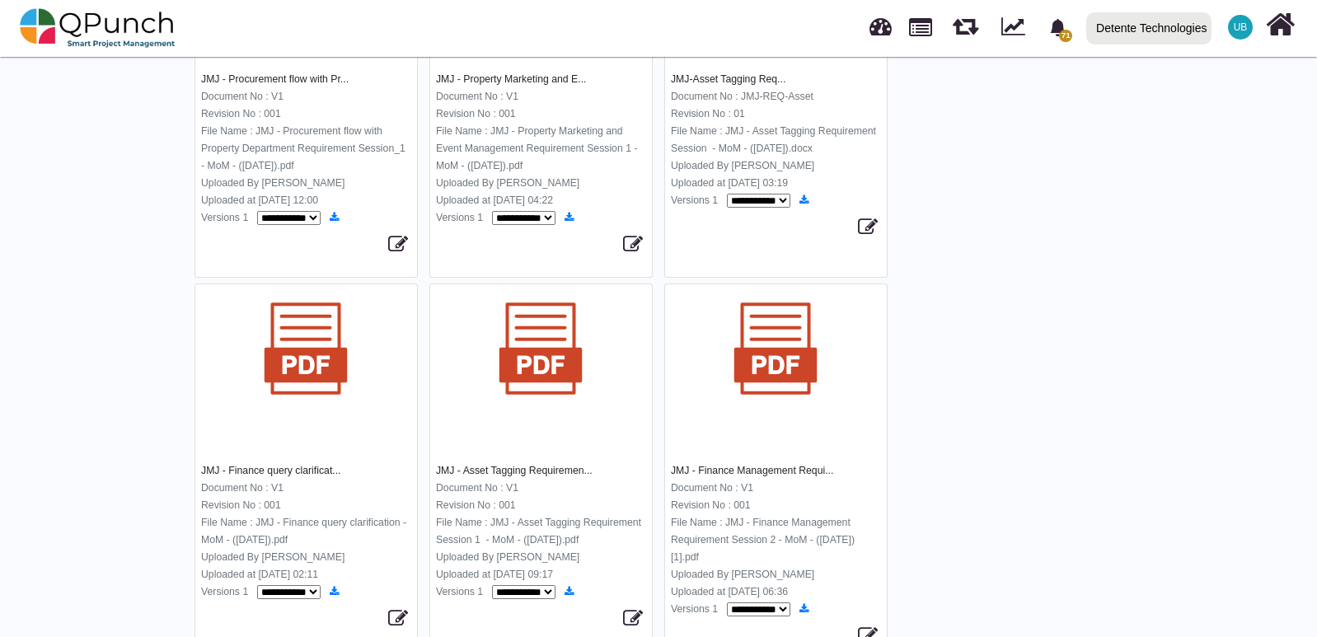
scroll to position [1566, 0]
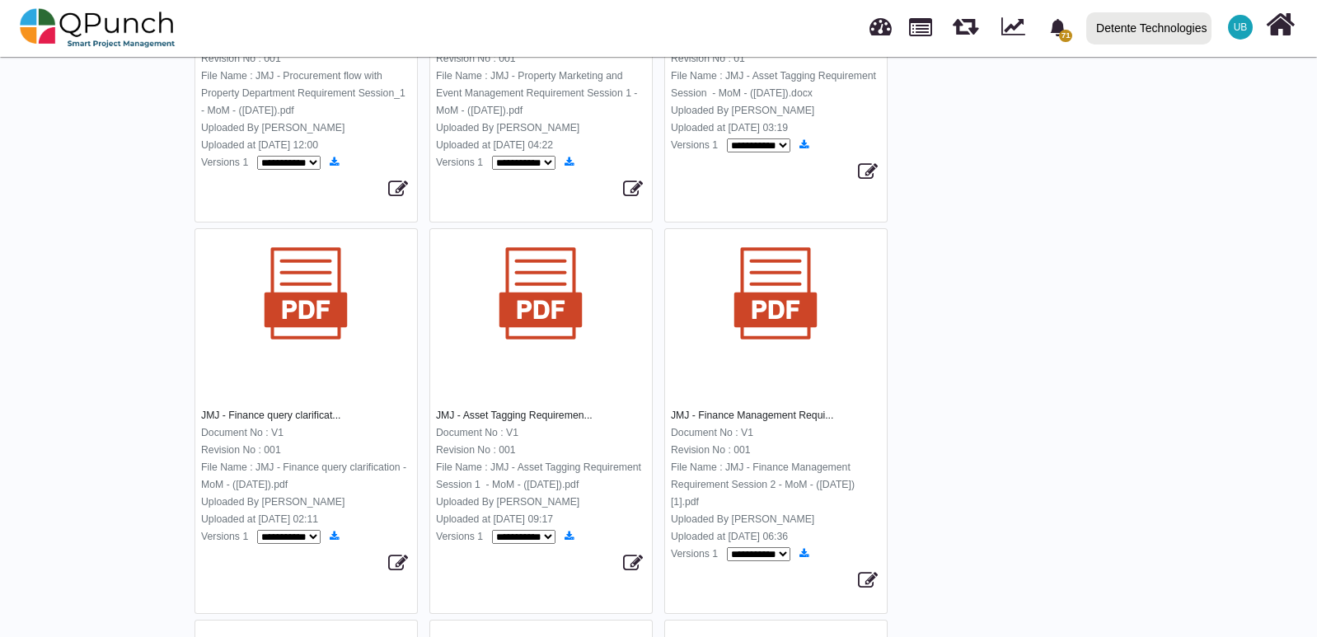
click at [320, 346] on img at bounding box center [305, 293] width 105 height 105
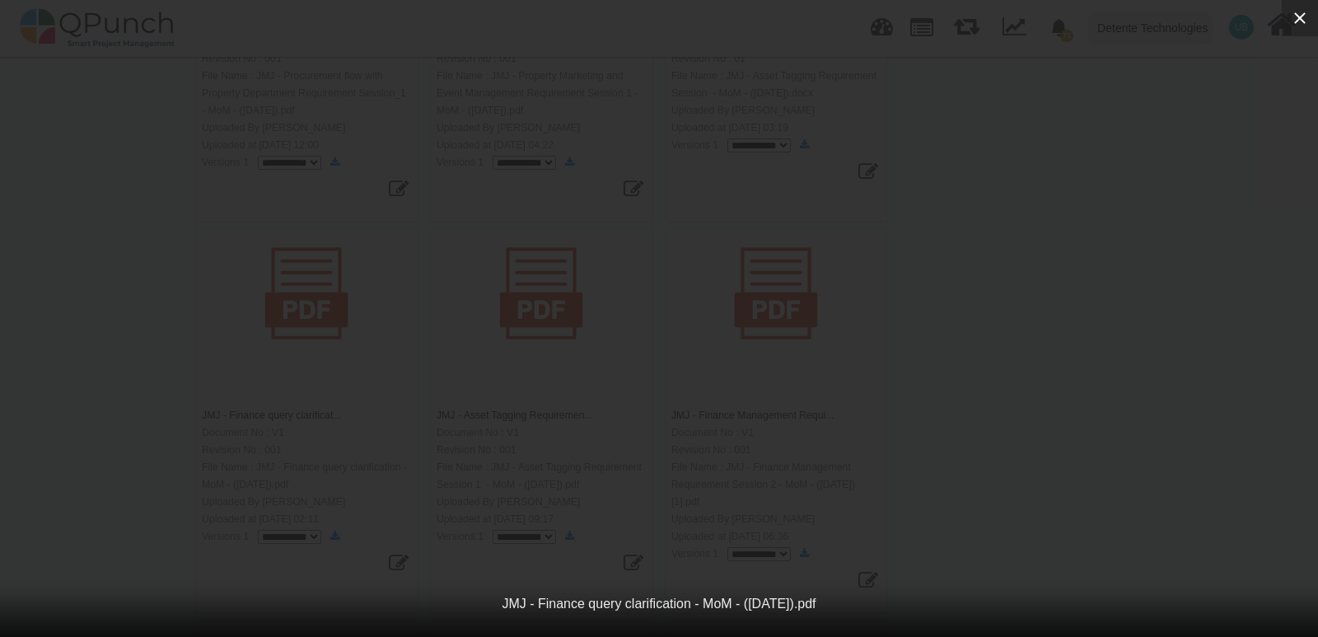
click at [1304, 12] on icon "button" at bounding box center [1300, 18] width 20 height 20
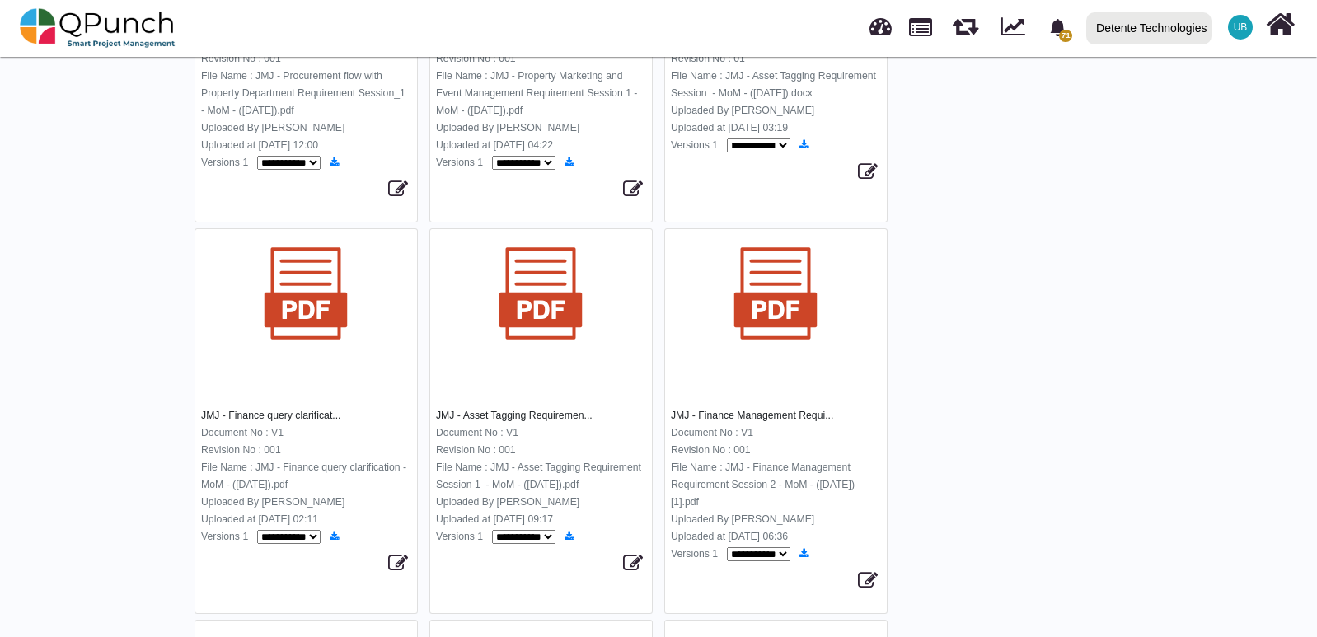
click at [536, 331] on img at bounding box center [540, 293] width 105 height 105
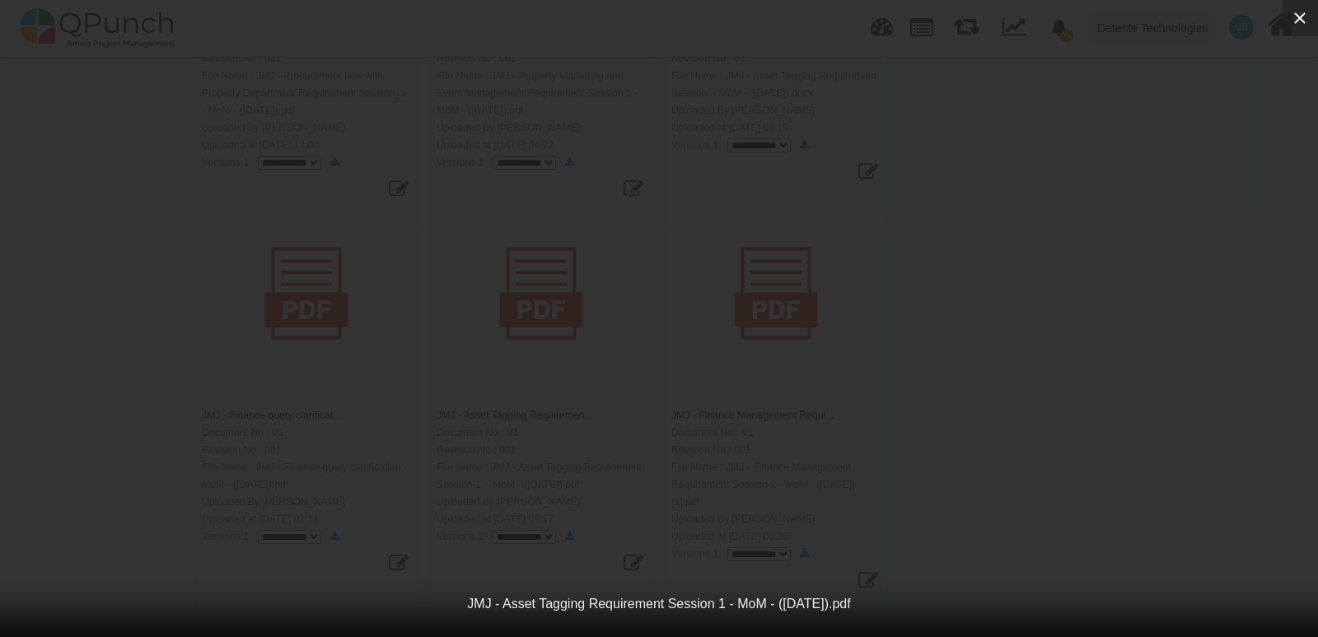
click at [1299, 7] on button "button" at bounding box center [1300, 18] width 36 height 36
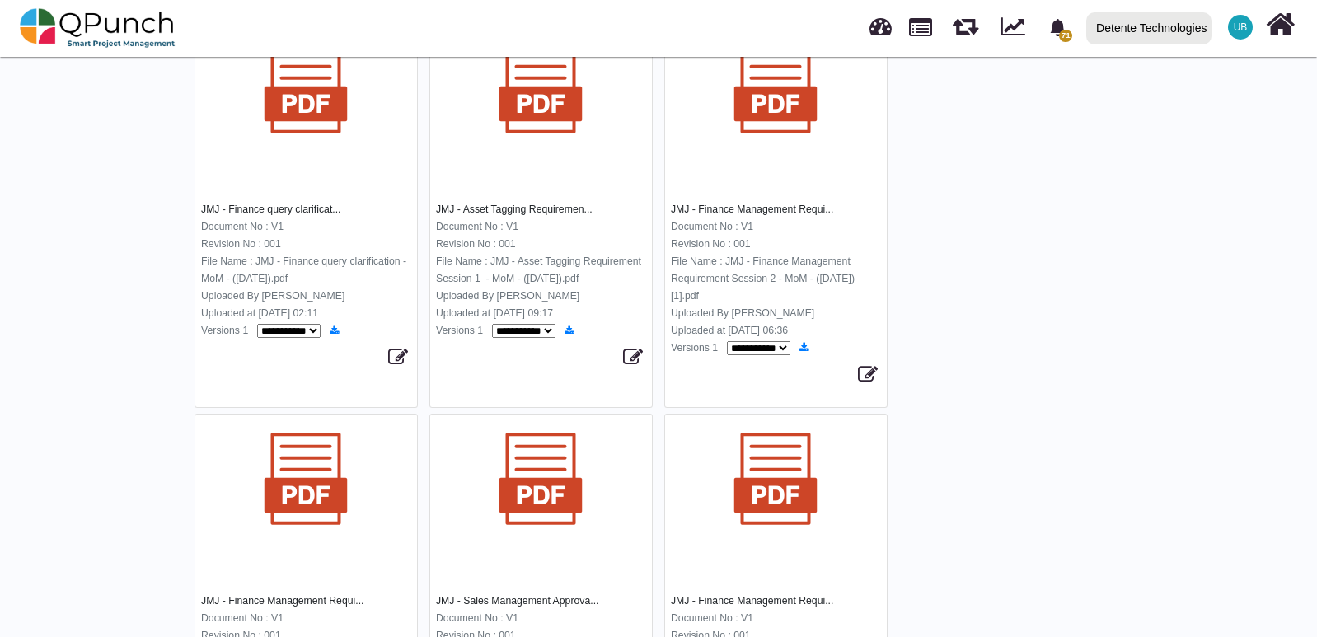
scroll to position [1813, 0]
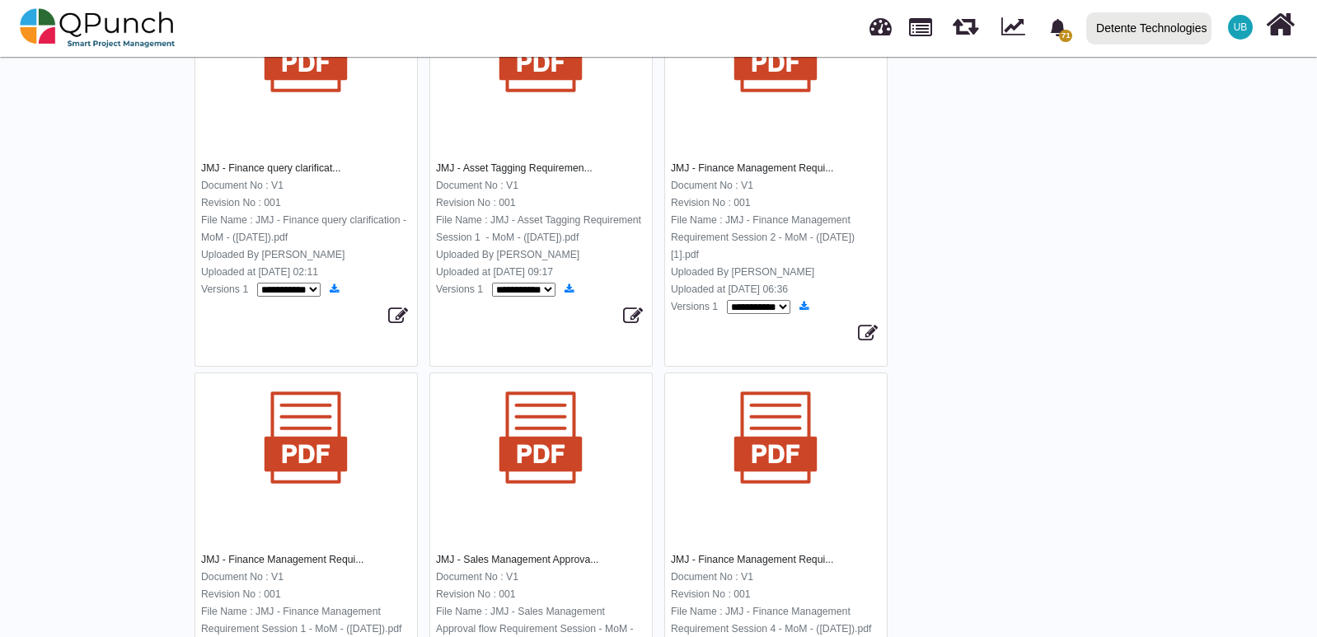
click at [788, 99] on img at bounding box center [775, 45] width 105 height 105
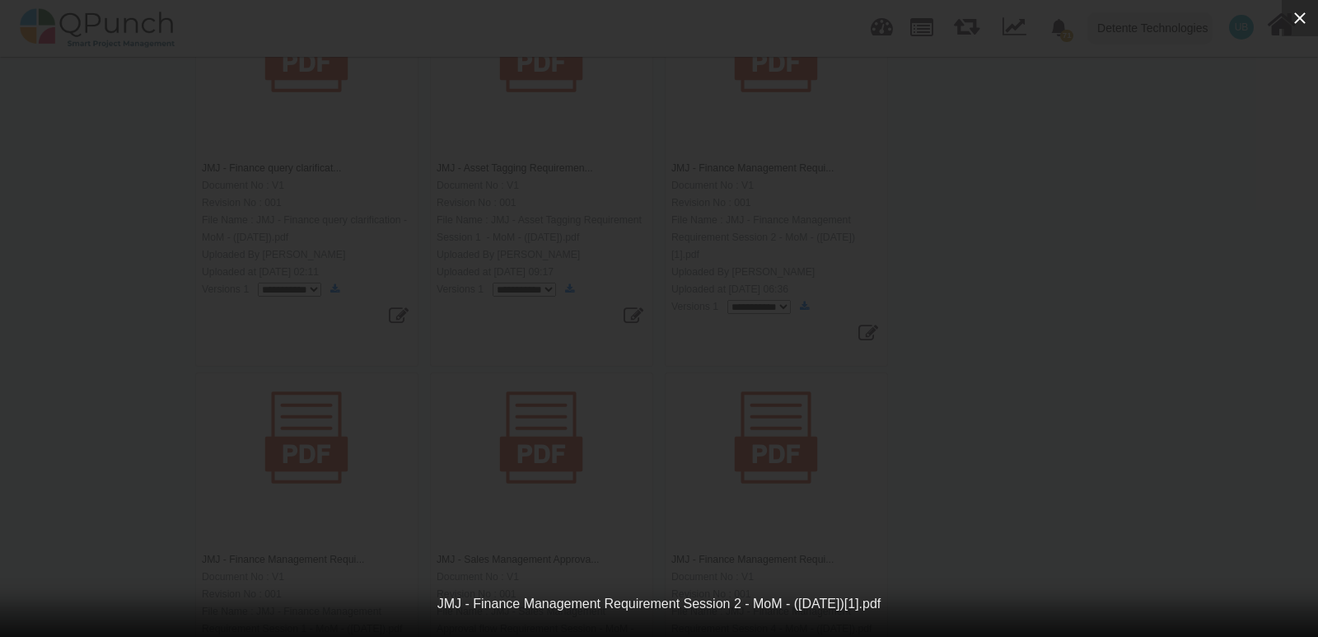
click at [1316, 15] on button "button" at bounding box center [1300, 18] width 36 height 36
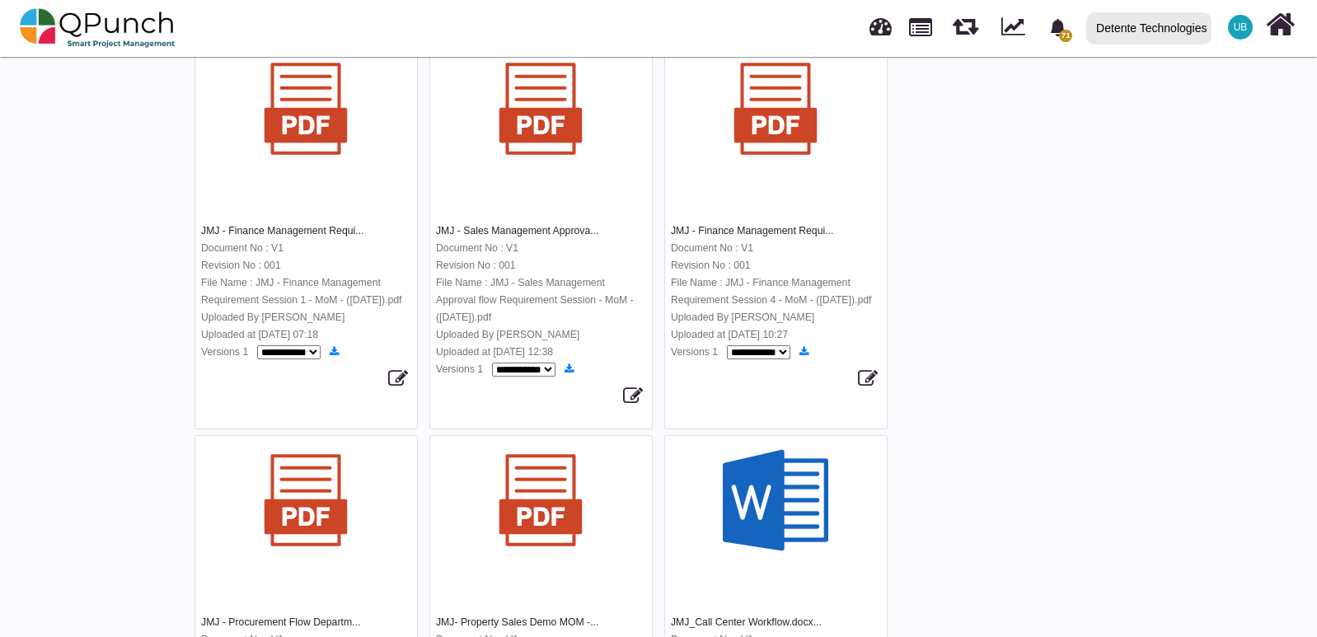
scroll to position [2060, 0]
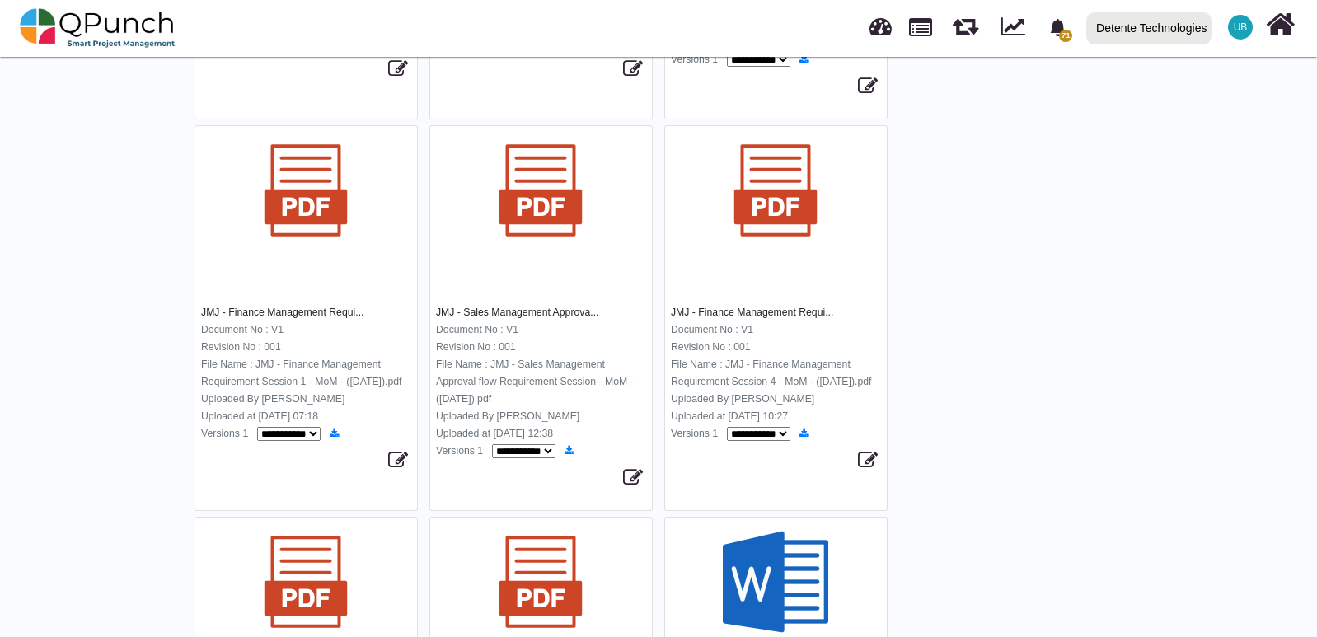
click at [774, 197] on img at bounding box center [775, 190] width 105 height 105
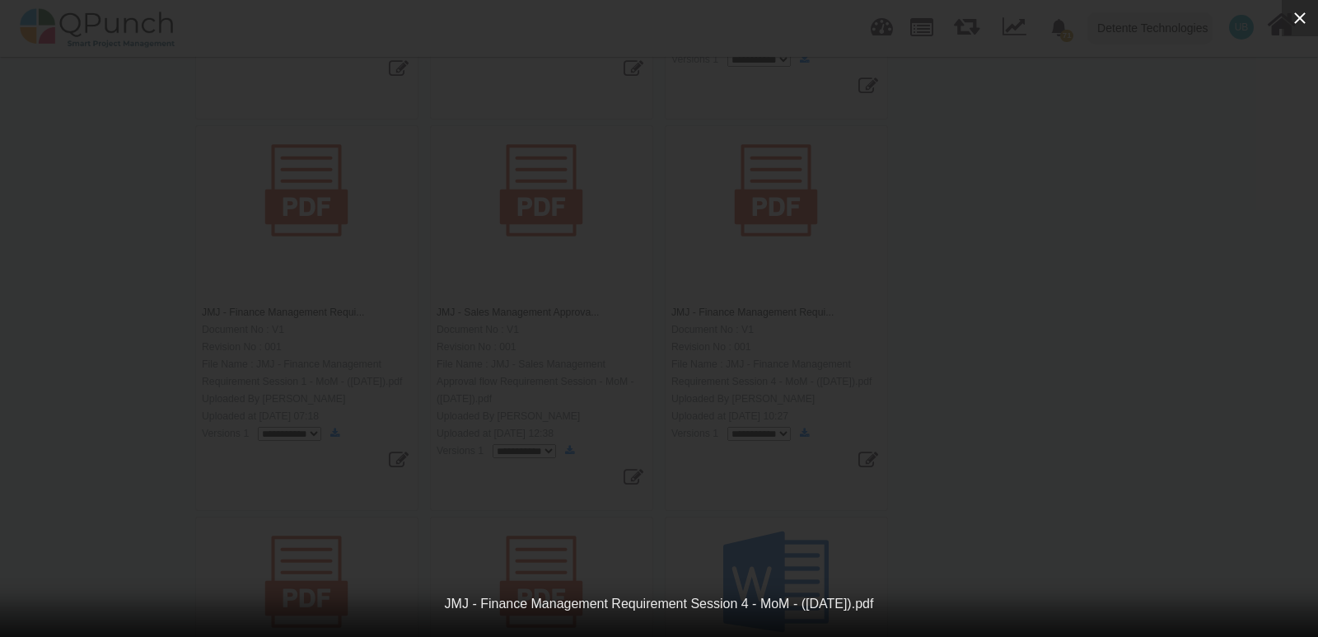
click at [1297, 21] on icon "button" at bounding box center [1300, 18] width 12 height 12
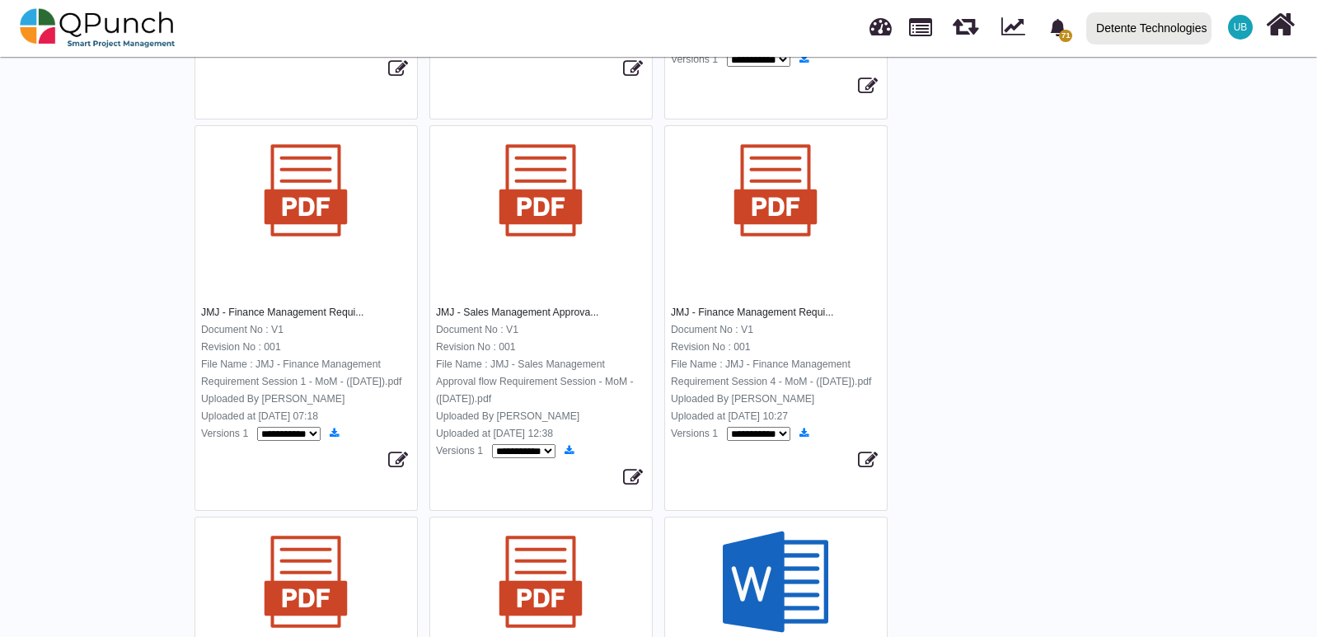
click at [767, 223] on img at bounding box center [775, 190] width 105 height 105
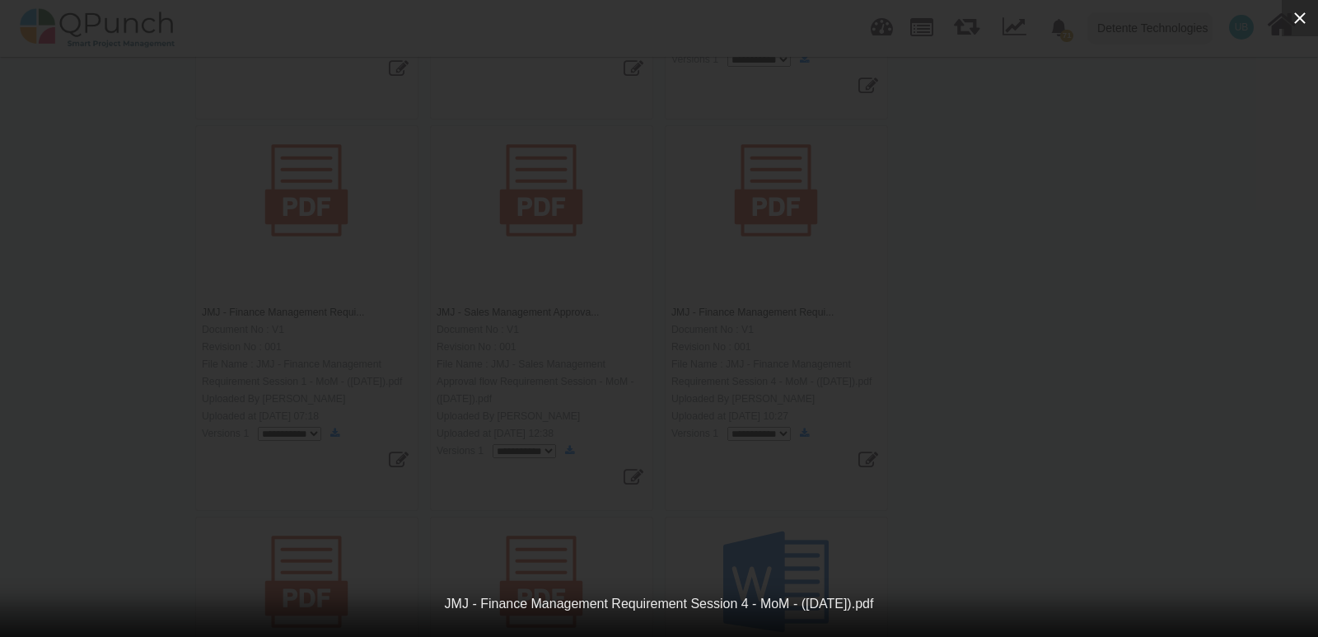
click at [1301, 25] on icon "button" at bounding box center [1300, 18] width 20 height 20
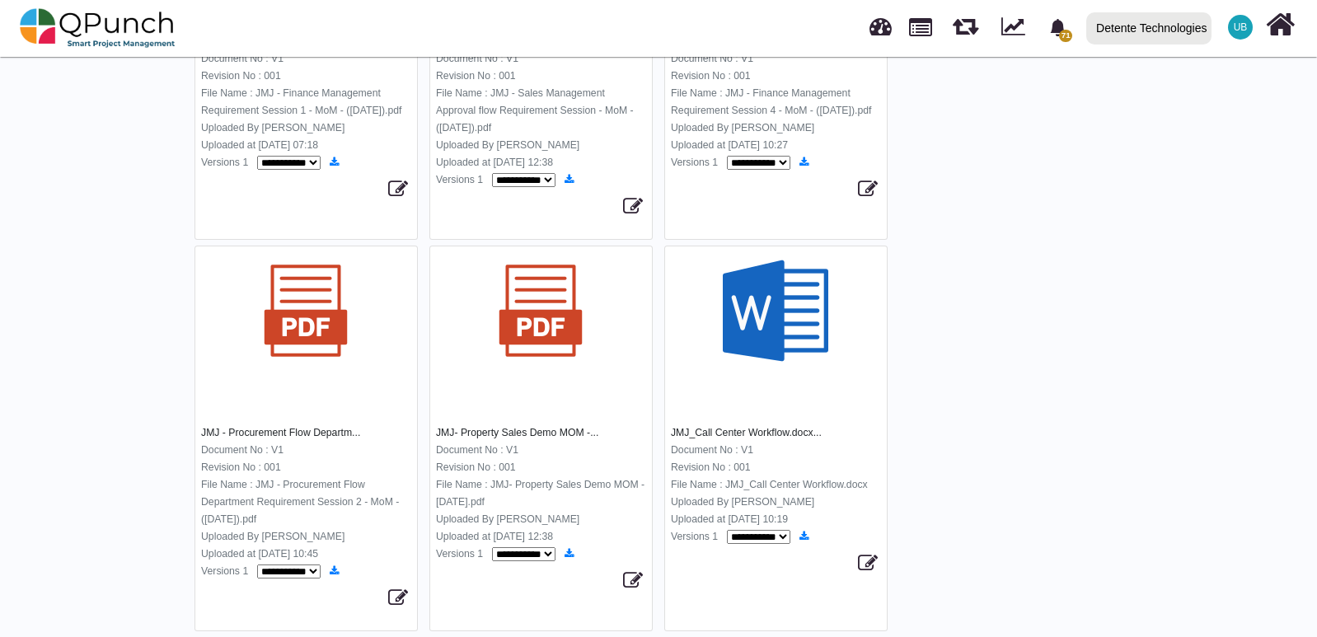
scroll to position [2343, 0]
click at [339, 338] on img at bounding box center [305, 310] width 105 height 105
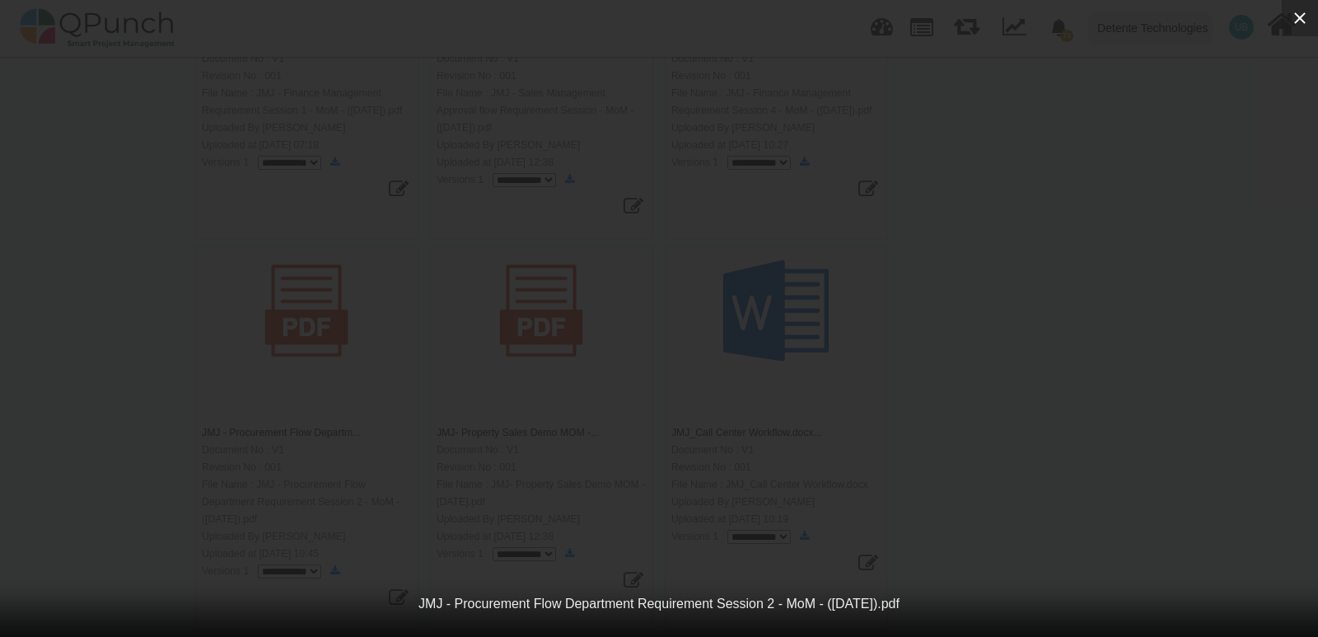
click at [1309, 23] on icon "button" at bounding box center [1300, 18] width 20 height 20
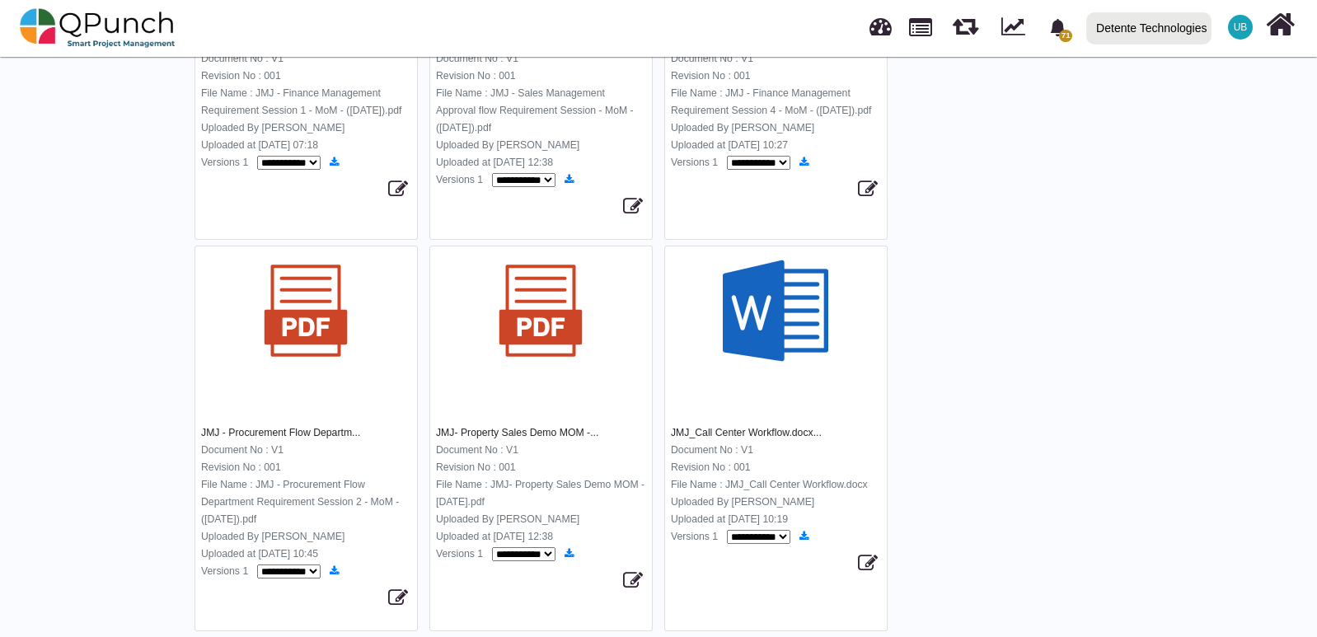
click at [602, 358] on div at bounding box center [541, 332] width 222 height 148
click at [556, 341] on img at bounding box center [540, 310] width 105 height 105
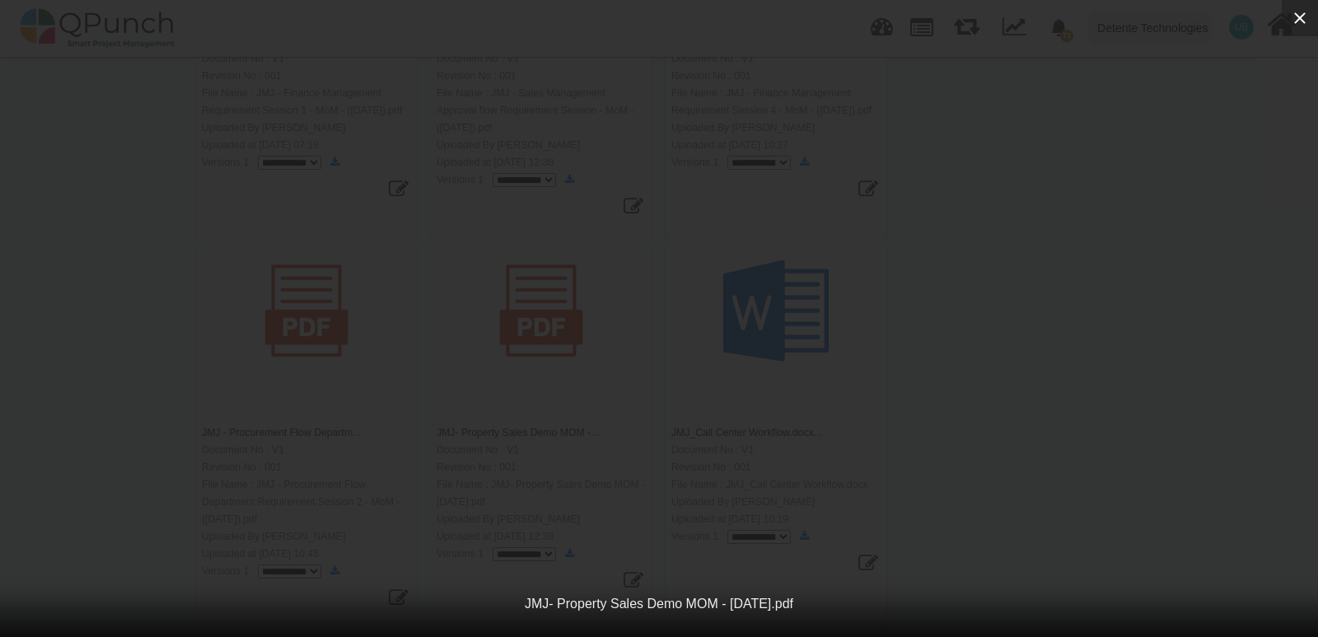
click at [1301, 28] on button "button" at bounding box center [1300, 18] width 36 height 36
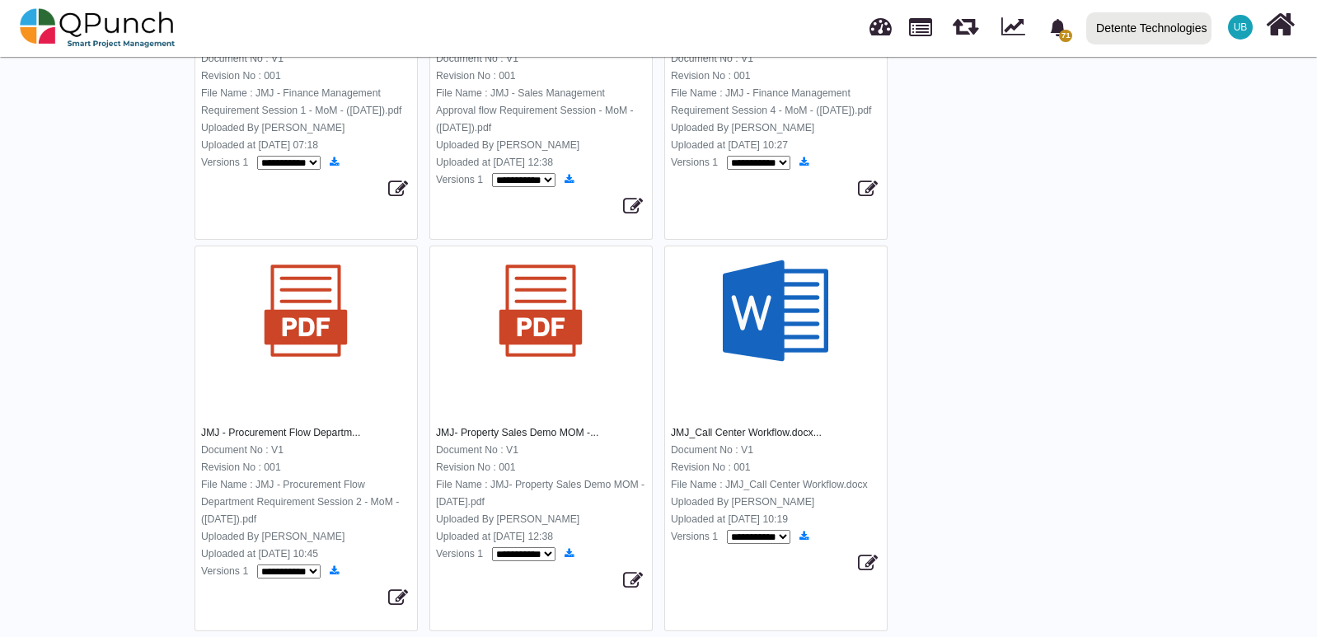
click at [757, 379] on div at bounding box center [776, 332] width 222 height 148
click at [777, 342] on img at bounding box center [775, 310] width 105 height 105
